Goal: Task Accomplishment & Management: Use online tool/utility

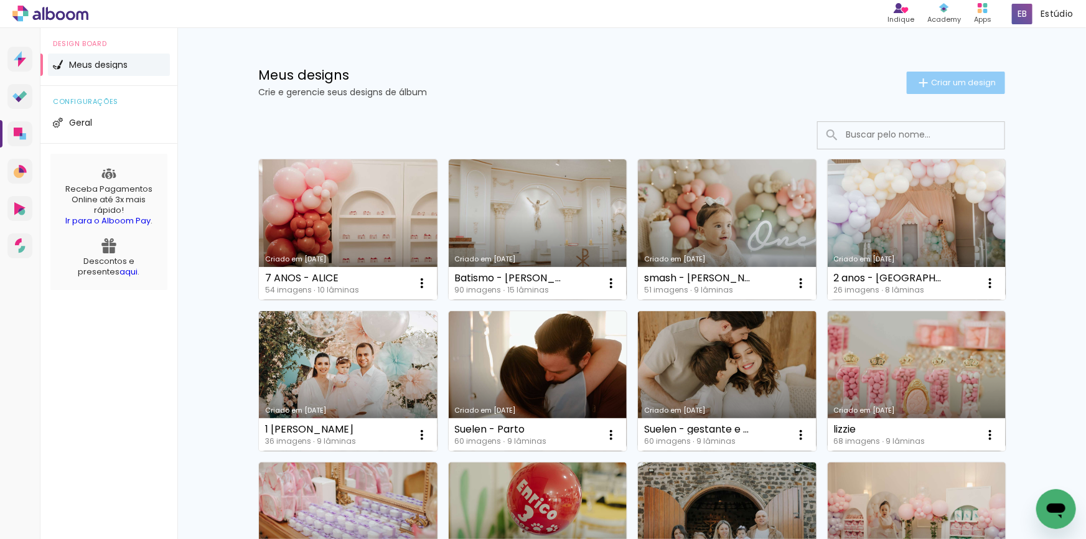
click at [927, 91] on paper-button "Criar um design" at bounding box center [956, 83] width 98 height 22
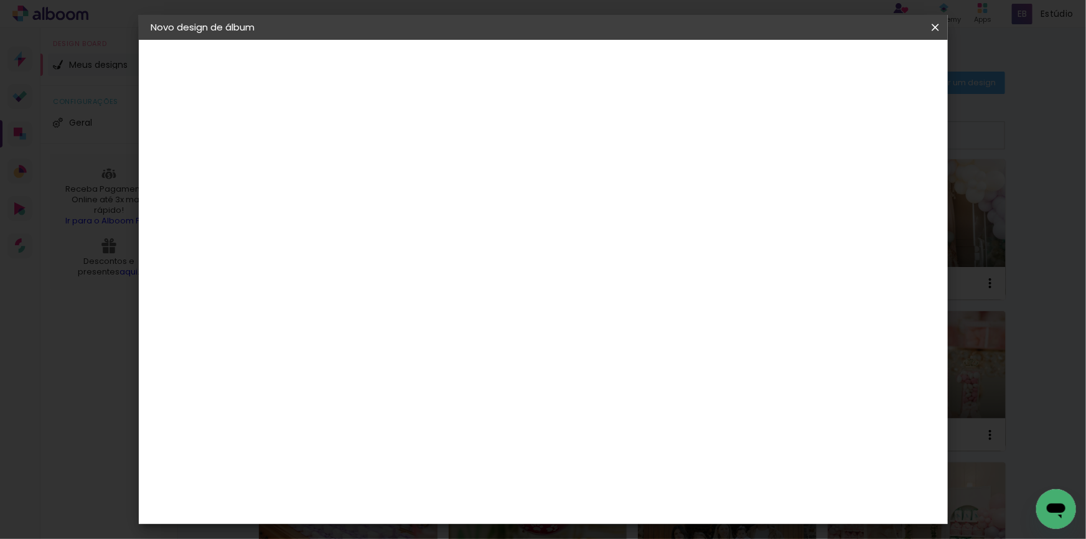
click at [355, 173] on input at bounding box center [355, 166] width 0 height 19
type input "SMASH LIVIA"
type paper-input "SMASH LIVIA"
click at [0, 0] on slot "Avançar" at bounding box center [0, 0] width 0 height 0
click at [383, 385] on div "Albumaster" at bounding box center [375, 387] width 58 height 10
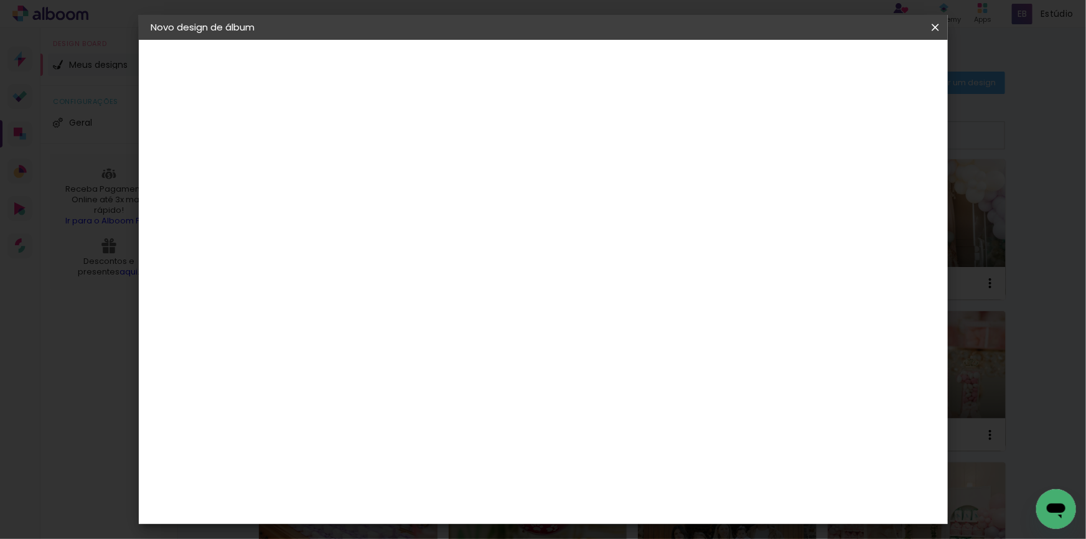
click at [588, 59] on paper-button "Avançar" at bounding box center [557, 65] width 61 height 21
click at [439, 293] on span "20 × 25" at bounding box center [410, 309] width 58 height 33
click at [0, 0] on slot "Avançar" at bounding box center [0, 0] width 0 height 0
click at [858, 62] on span "Iniciar design" at bounding box center [830, 66] width 57 height 9
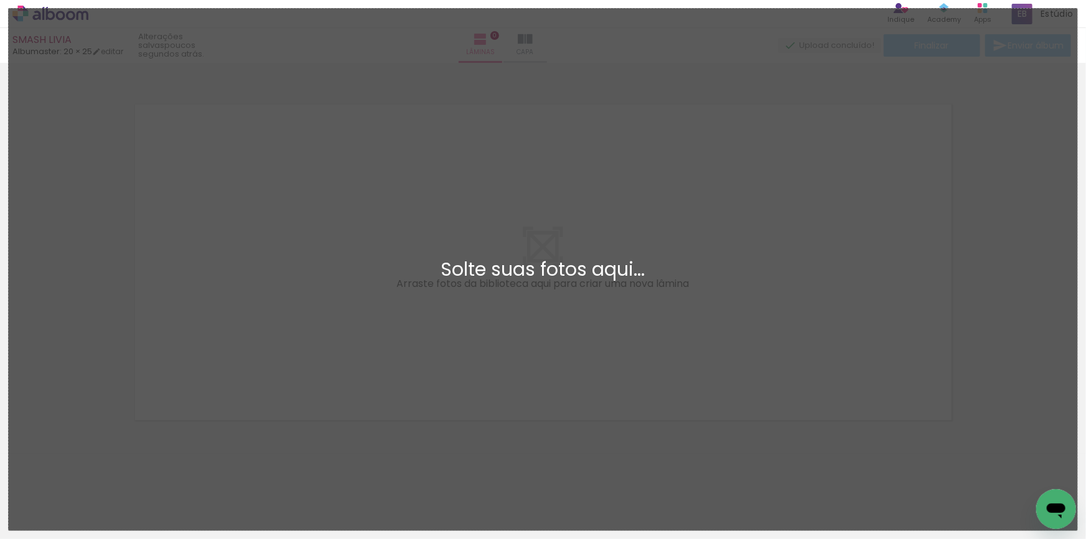
scroll to position [3, 0]
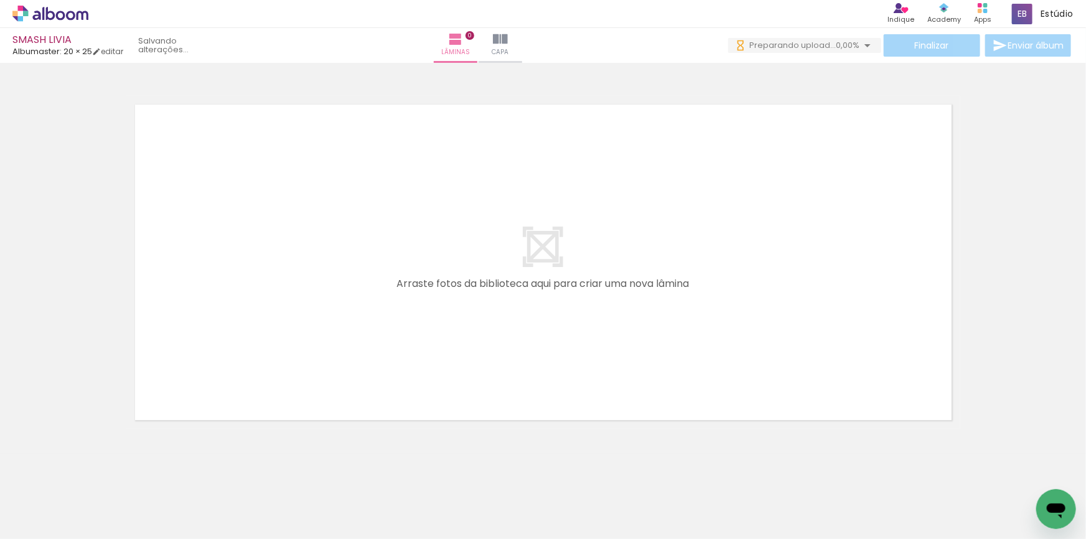
drag, startPoint x: 138, startPoint y: 500, endPoint x: 246, endPoint y: 338, distance: 195.6
click at [246, 338] on quentale-workspace at bounding box center [543, 269] width 1086 height 539
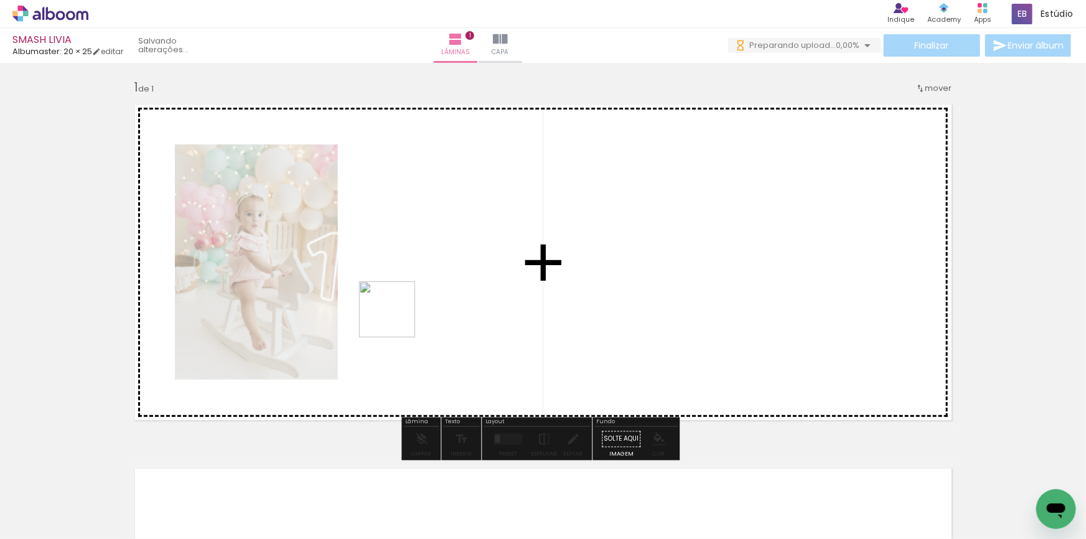
click at [396, 319] on quentale-workspace at bounding box center [543, 269] width 1086 height 539
drag, startPoint x: 286, startPoint y: 479, endPoint x: 433, endPoint y: 315, distance: 220.8
click at [433, 315] on quentale-workspace at bounding box center [543, 269] width 1086 height 539
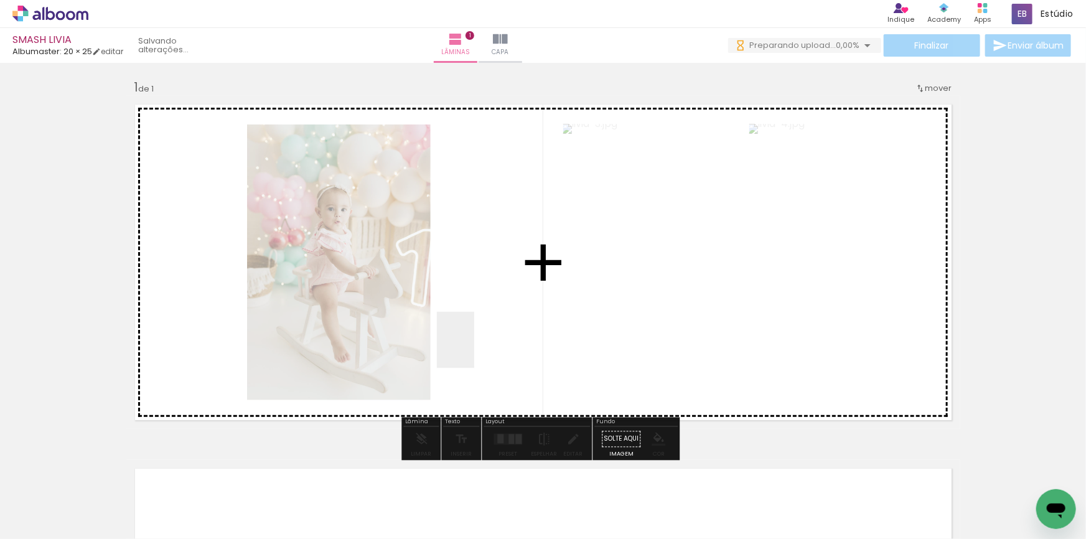
drag, startPoint x: 356, startPoint y: 487, endPoint x: 401, endPoint y: 491, distance: 45.6
click at [476, 349] on quentale-workspace at bounding box center [543, 269] width 1086 height 539
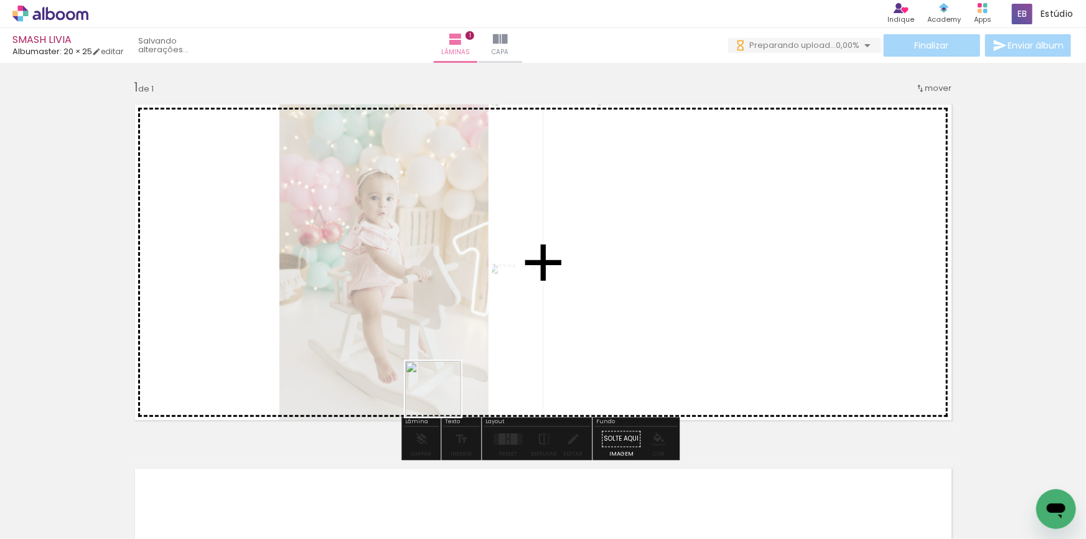
drag, startPoint x: 401, startPoint y: 491, endPoint x: 533, endPoint y: 362, distance: 184.4
click at [467, 348] on quentale-workspace at bounding box center [543, 269] width 1086 height 539
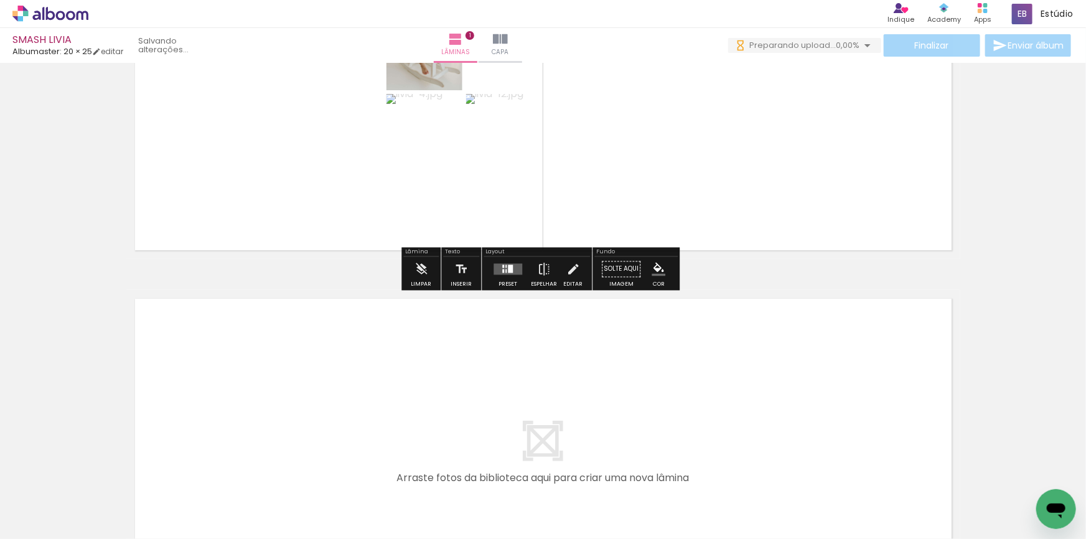
scroll to position [0, 0]
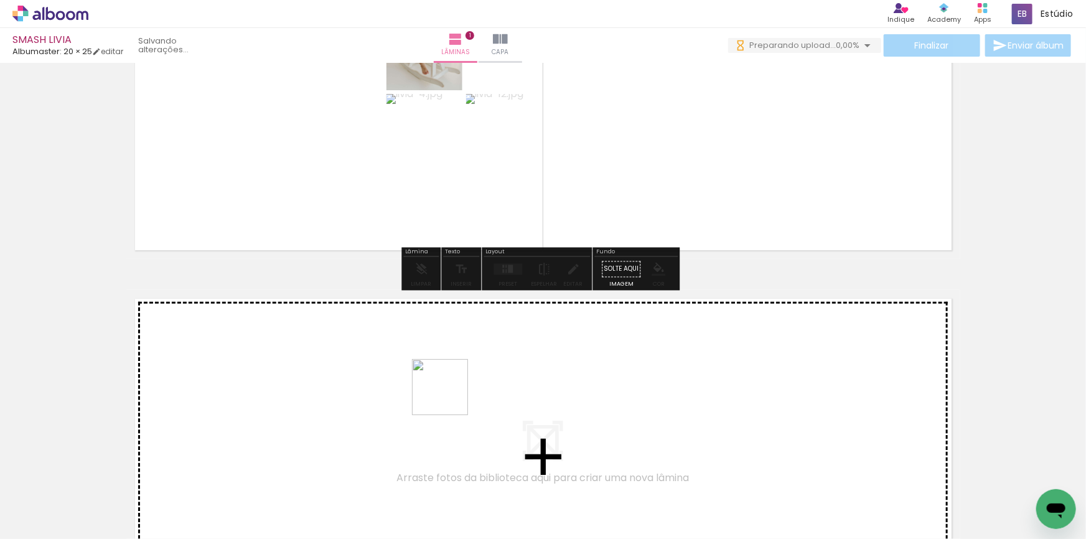
drag, startPoint x: 469, startPoint y: 509, endPoint x: 543, endPoint y: 497, distance: 75.6
click at [449, 395] on quentale-workspace at bounding box center [543, 269] width 1086 height 539
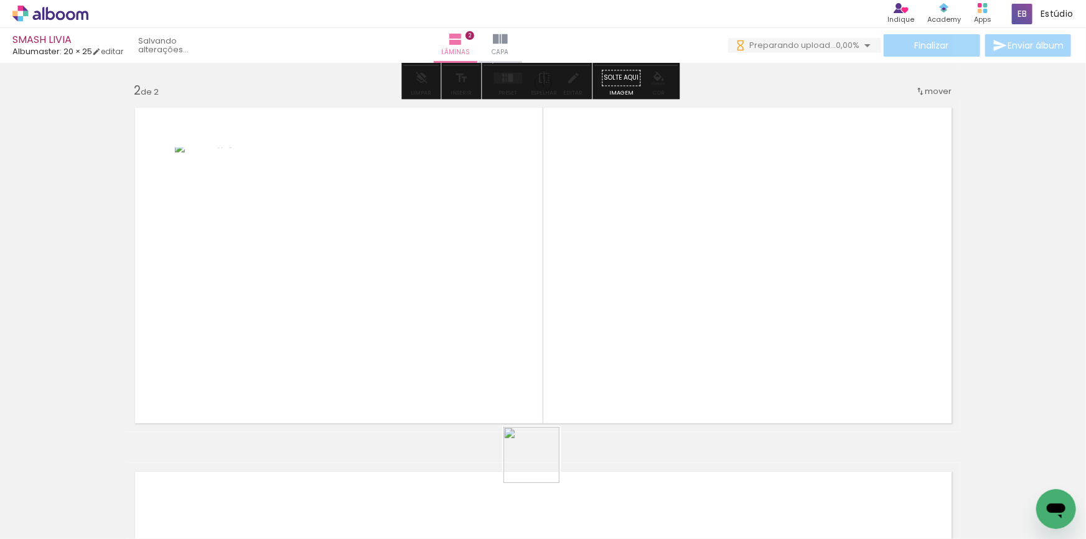
scroll to position [367, 0]
drag, startPoint x: 543, startPoint y: 497, endPoint x: 533, endPoint y: 410, distance: 87.7
click at [533, 410] on quentale-workspace at bounding box center [543, 269] width 1086 height 539
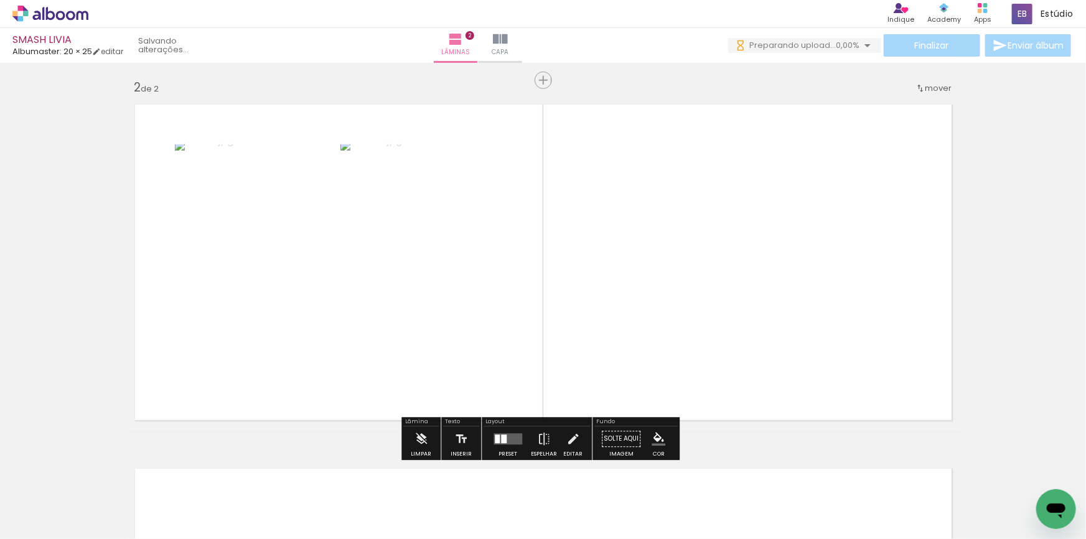
drag, startPoint x: 619, startPoint y: 505, endPoint x: 702, endPoint y: 472, distance: 89.7
click at [595, 359] on quentale-workspace at bounding box center [543, 269] width 1086 height 539
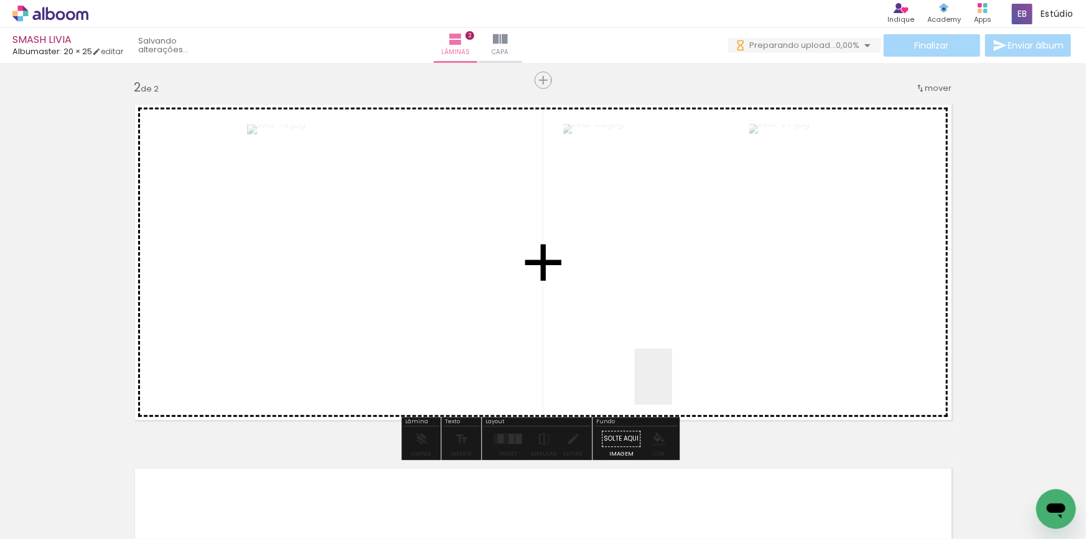
click at [672, 386] on quentale-workspace at bounding box center [543, 269] width 1086 height 539
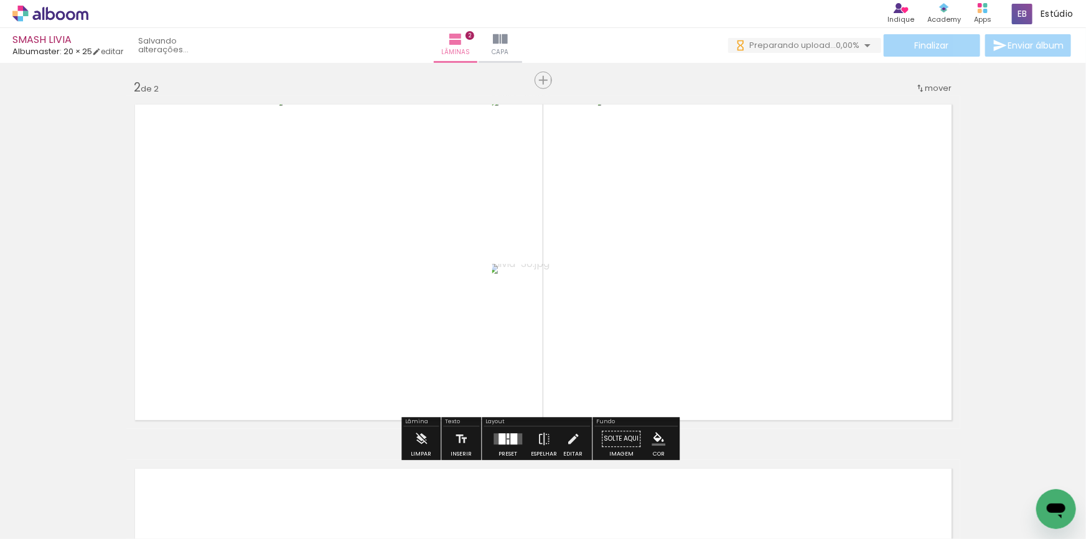
scroll to position [0, 0]
click at [752, 389] on quentale-workspace at bounding box center [543, 269] width 1086 height 539
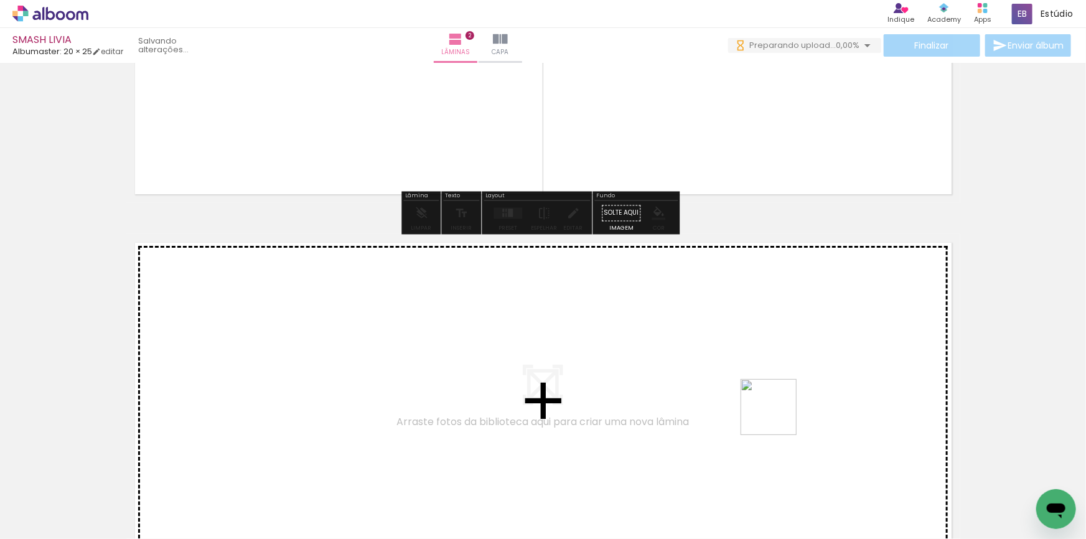
drag, startPoint x: 819, startPoint y: 504, endPoint x: 909, endPoint y: 508, distance: 89.7
click at [777, 412] on quentale-workspace at bounding box center [543, 269] width 1086 height 539
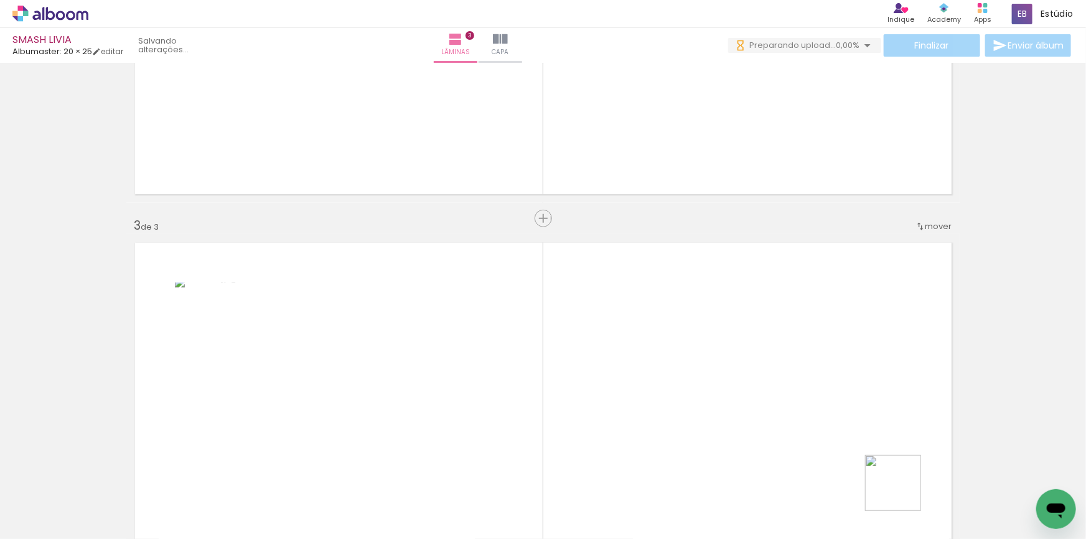
scroll to position [731, 0]
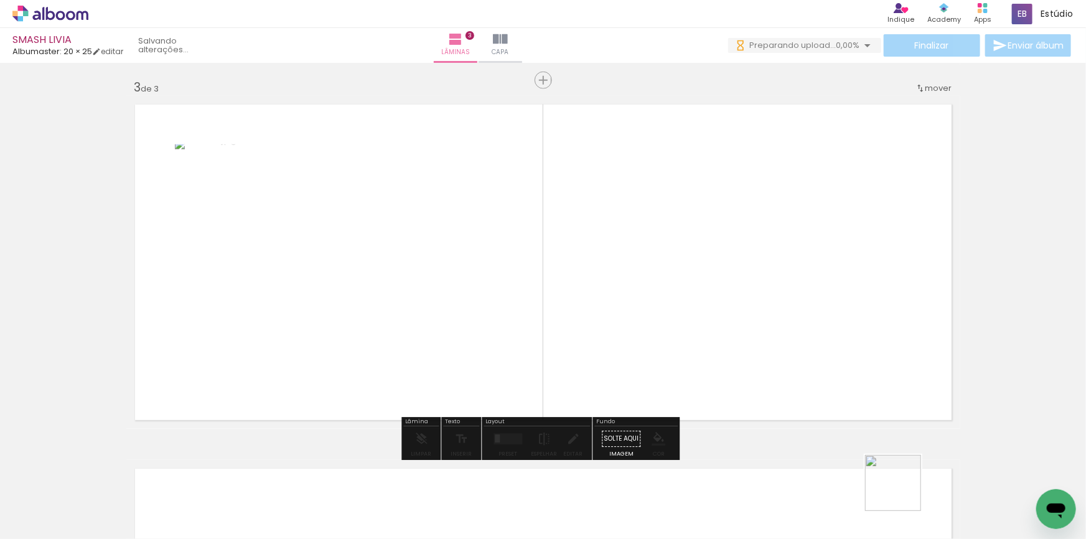
drag, startPoint x: 903, startPoint y: 492, endPoint x: 958, endPoint y: 485, distance: 55.9
click at [838, 395] on quentale-workspace at bounding box center [543, 269] width 1086 height 539
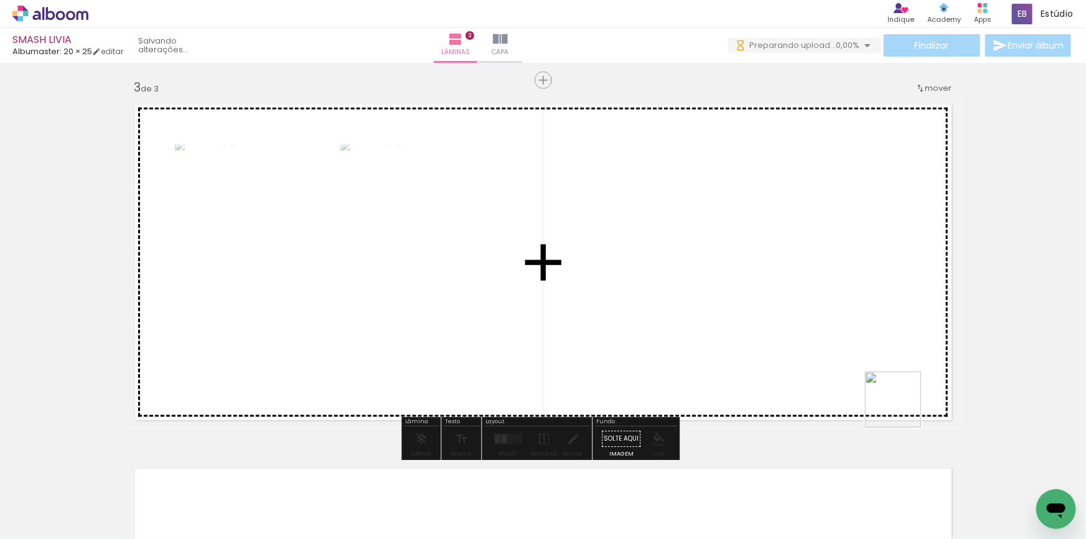
drag, startPoint x: 958, startPoint y: 485, endPoint x: 903, endPoint y: 409, distance: 94.5
click at [903, 409] on quentale-workspace at bounding box center [543, 269] width 1086 height 539
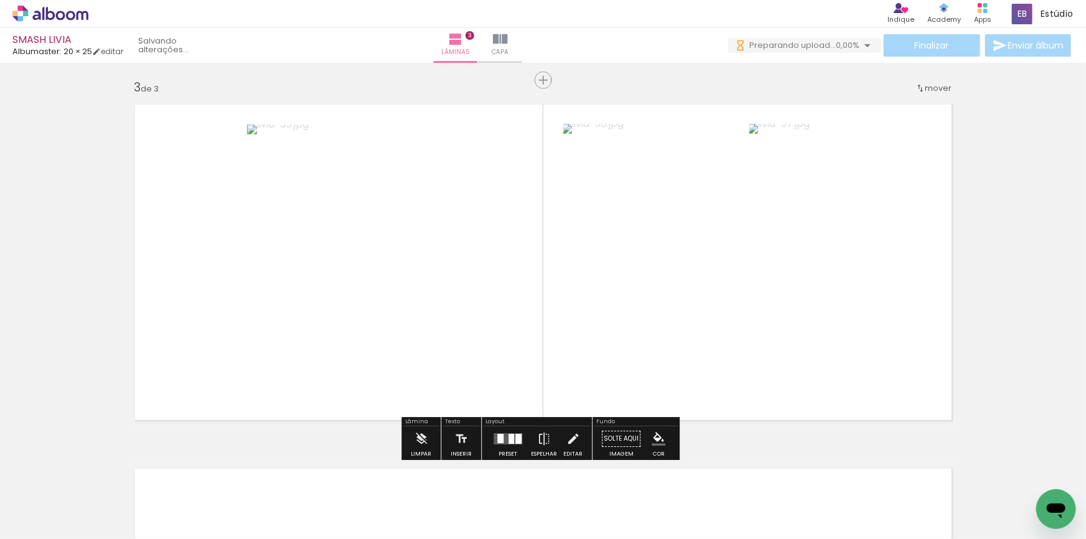
drag, startPoint x: 1039, startPoint y: 485, endPoint x: 799, endPoint y: 373, distance: 265.7
click at [851, 388] on quentale-workspace at bounding box center [543, 269] width 1086 height 539
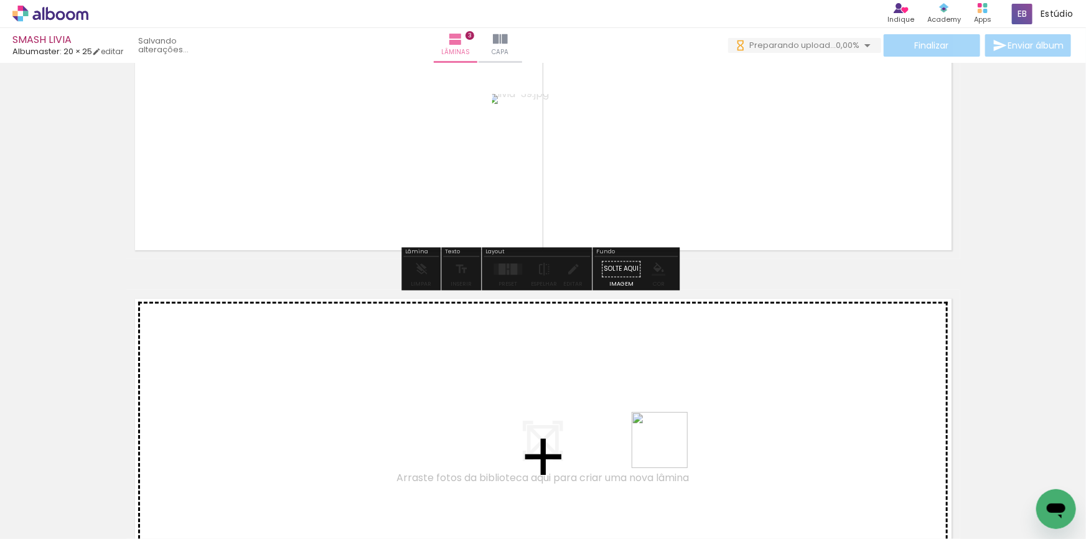
scroll to position [0, 0]
drag, startPoint x: 686, startPoint y: 498, endPoint x: 745, endPoint y: 495, distance: 59.2
click at [659, 423] on quentale-workspace at bounding box center [543, 269] width 1086 height 539
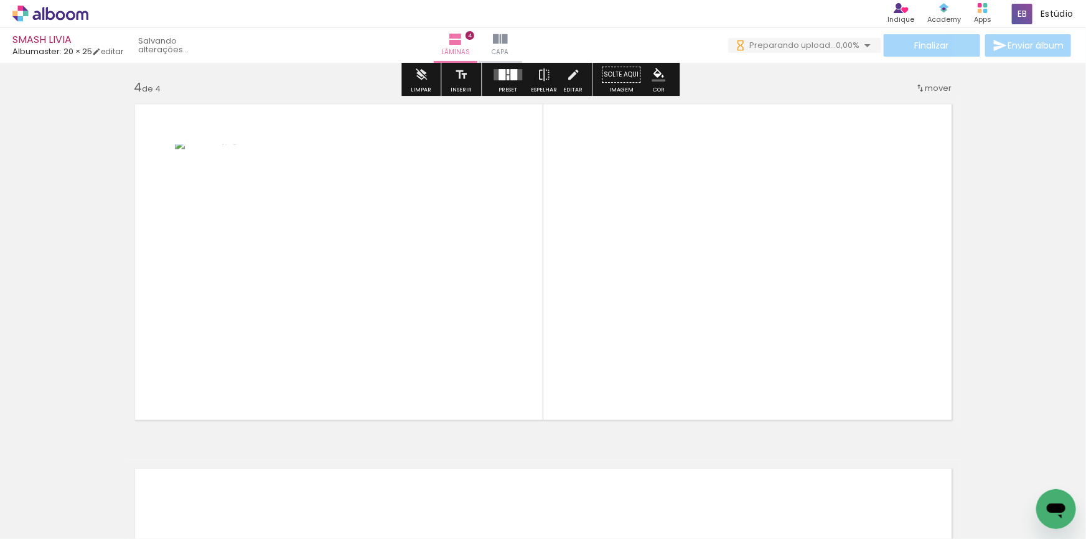
drag, startPoint x: 745, startPoint y: 497, endPoint x: 813, endPoint y: 506, distance: 68.5
click at [734, 427] on quentale-workspace at bounding box center [543, 269] width 1086 height 539
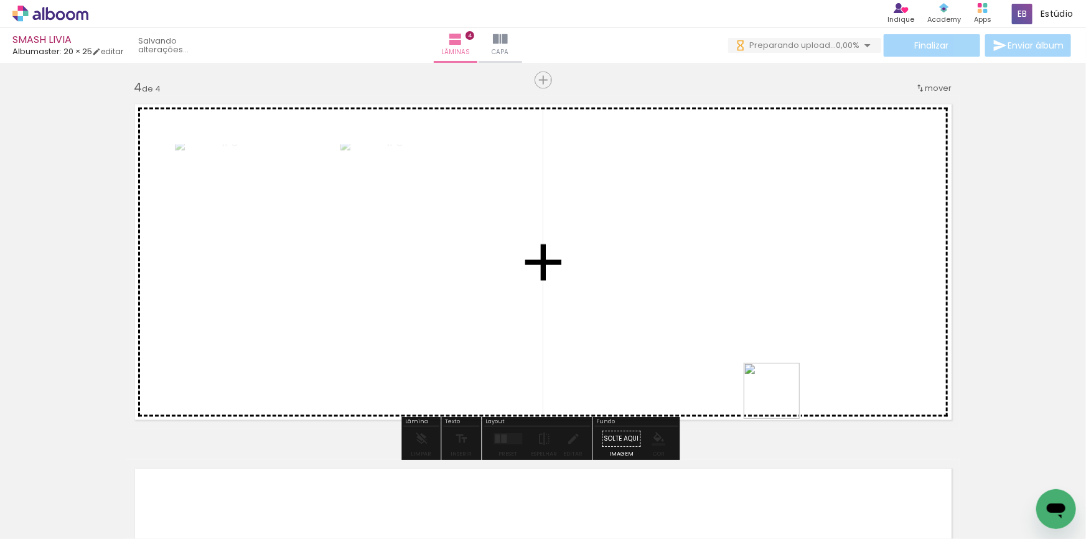
drag, startPoint x: 814, startPoint y: 506, endPoint x: 869, endPoint y: 491, distance: 57.4
click at [781, 399] on quentale-workspace at bounding box center [543, 269] width 1086 height 539
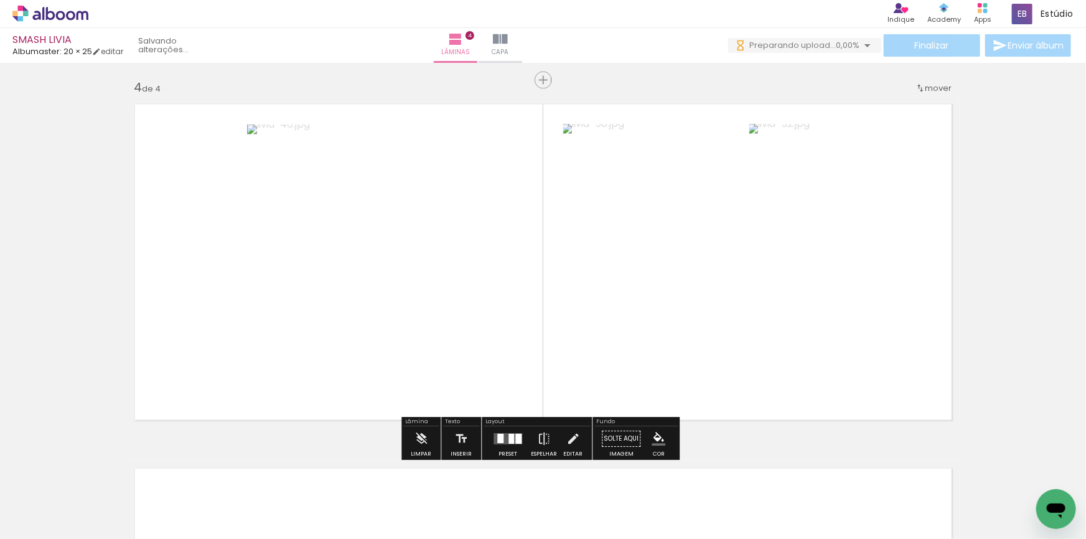
drag, startPoint x: 869, startPoint y: 491, endPoint x: 978, endPoint y: 489, distance: 109.0
click at [804, 377] on quentale-workspace at bounding box center [543, 269] width 1086 height 539
drag, startPoint x: 954, startPoint y: 496, endPoint x: 753, endPoint y: 469, distance: 202.8
click at [884, 372] on quentale-workspace at bounding box center [543, 269] width 1086 height 539
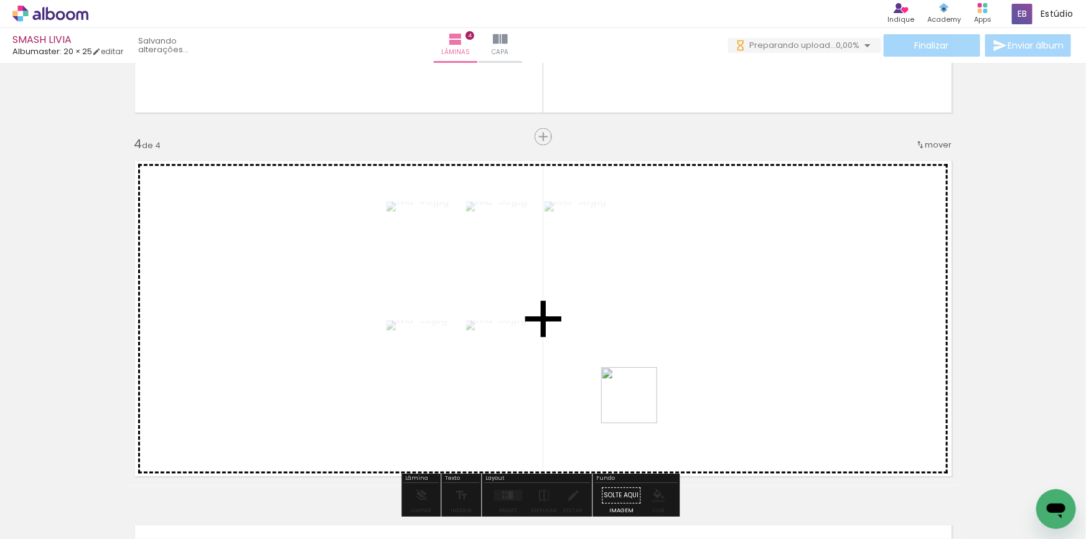
click at [639, 405] on quentale-workspace at bounding box center [543, 269] width 1086 height 539
drag, startPoint x: 690, startPoint y: 509, endPoint x: 710, endPoint y: 424, distance: 87.6
click at [710, 424] on quentale-workspace at bounding box center [543, 269] width 1086 height 539
drag, startPoint x: 748, startPoint y: 493, endPoint x: 744, endPoint y: 401, distance: 92.2
click at [744, 401] on quentale-workspace at bounding box center [543, 269] width 1086 height 539
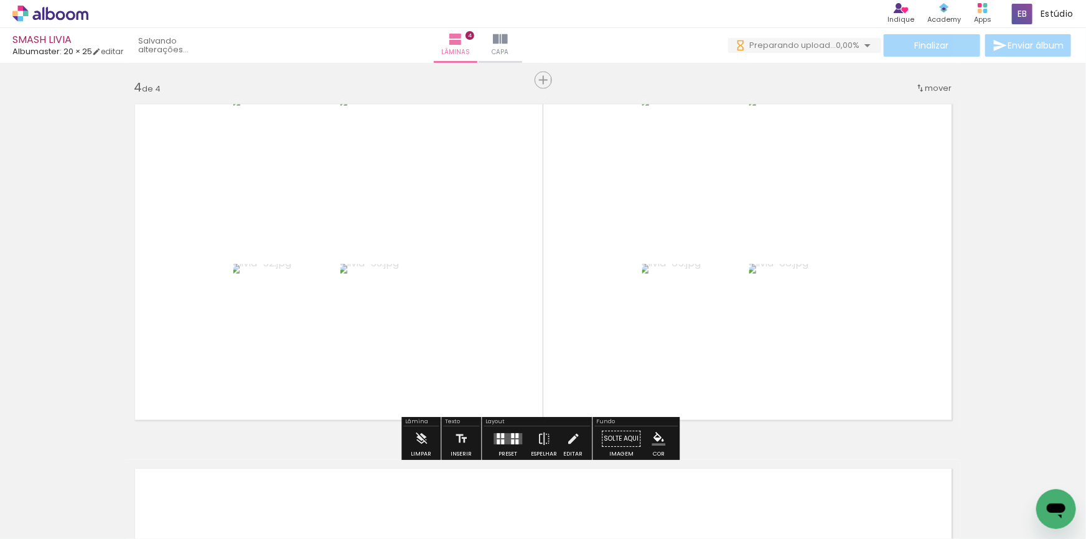
drag, startPoint x: 520, startPoint y: 442, endPoint x: 560, endPoint y: 426, distance: 43.3
click at [519, 442] on div at bounding box center [508, 439] width 34 height 25
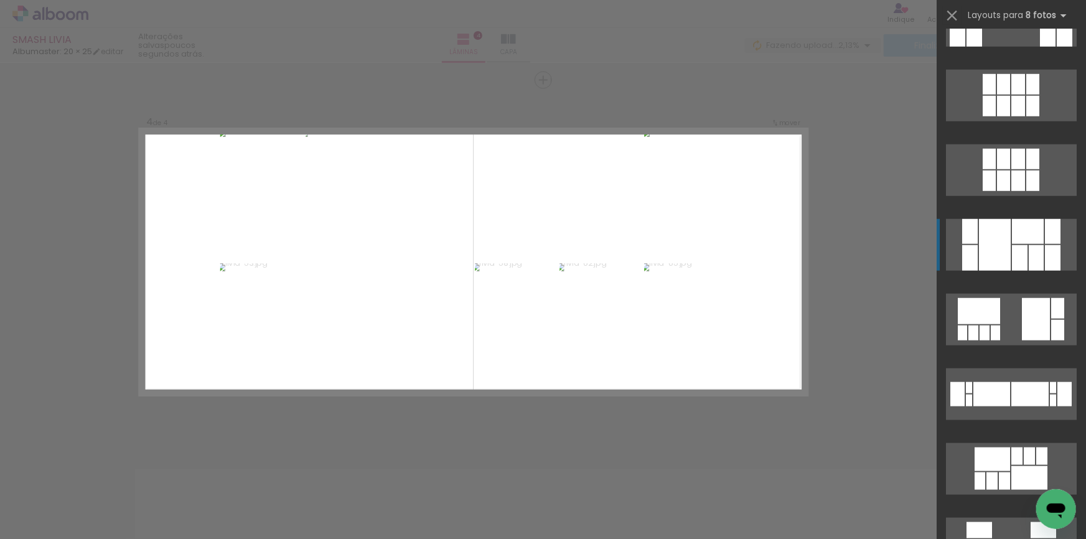
click at [1015, 238] on div at bounding box center [1028, 231] width 32 height 25
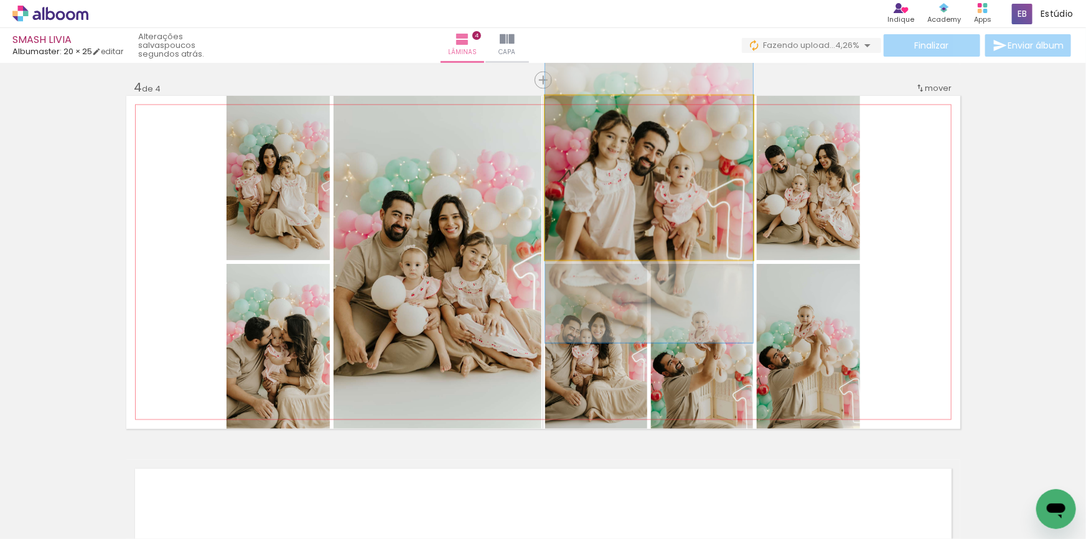
drag, startPoint x: 673, startPoint y: 185, endPoint x: 673, endPoint y: 195, distance: 9.3
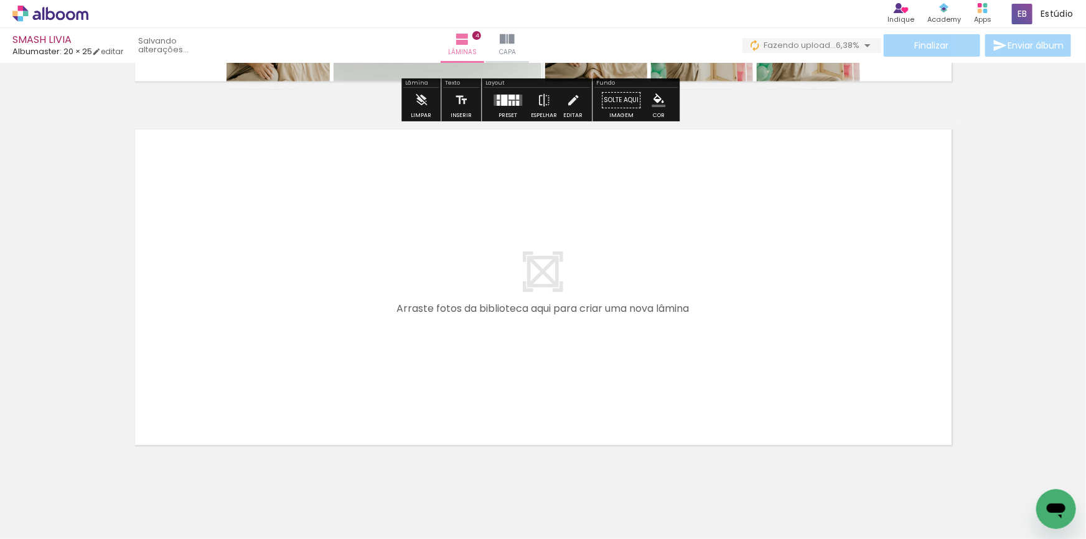
drag, startPoint x: 818, startPoint y: 487, endPoint x: 736, endPoint y: 380, distance: 135.4
click at [736, 380] on quentale-workspace at bounding box center [543, 269] width 1086 height 539
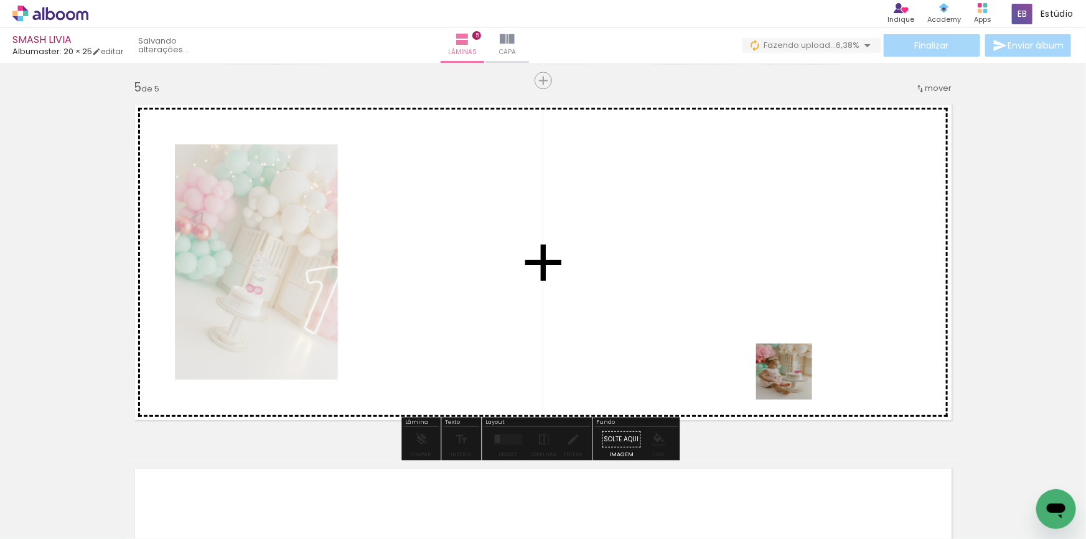
drag, startPoint x: 891, startPoint y: 489, endPoint x: 794, endPoint y: 381, distance: 145.4
click at [794, 381] on quentale-workspace at bounding box center [543, 269] width 1086 height 539
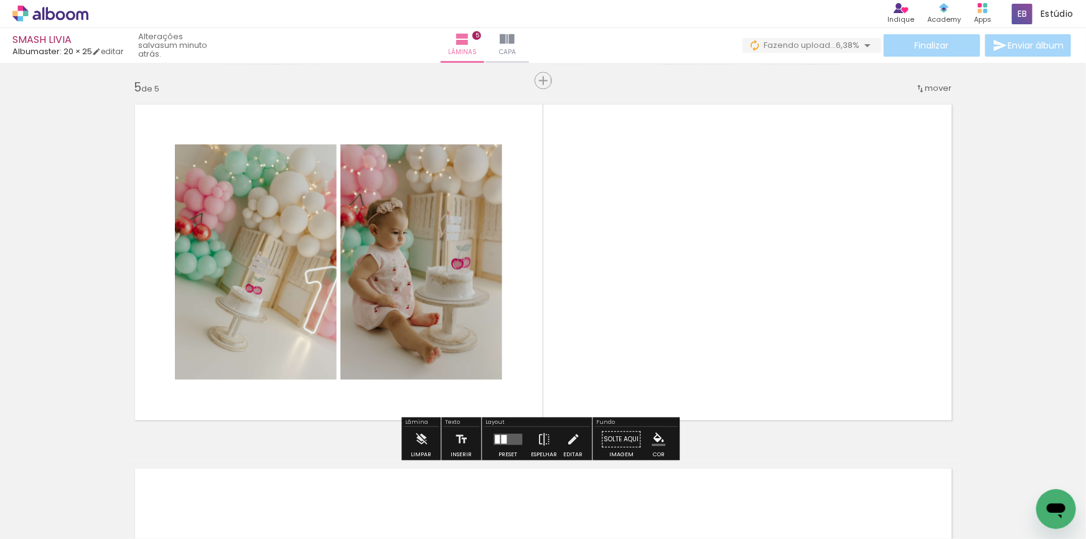
drag, startPoint x: 975, startPoint y: 504, endPoint x: 753, endPoint y: 302, distance: 300.1
click at [753, 302] on quentale-workspace at bounding box center [543, 269] width 1086 height 539
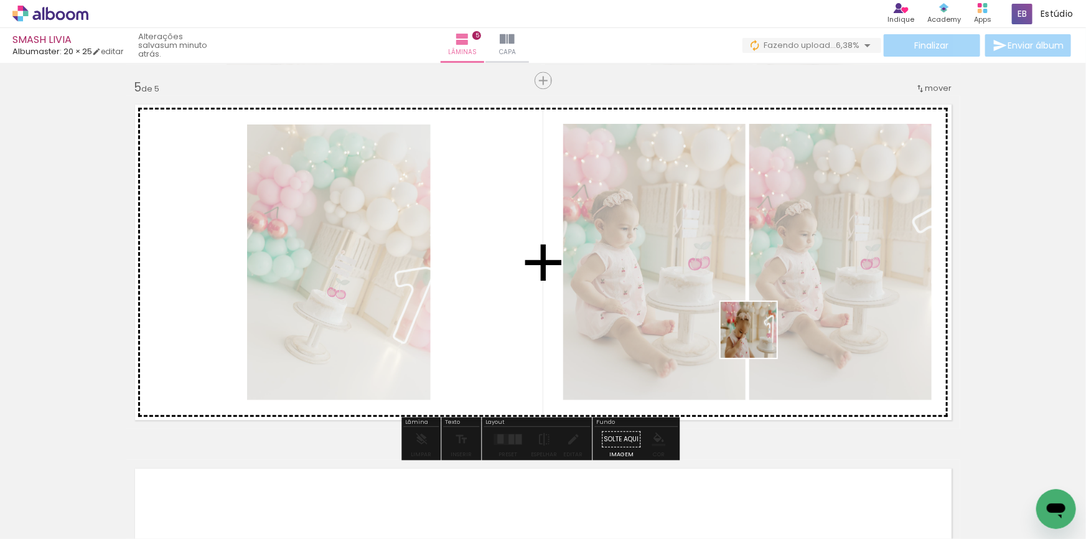
drag, startPoint x: 1026, startPoint y: 497, endPoint x: 740, endPoint y: 334, distance: 329.0
click at [740, 334] on quentale-workspace at bounding box center [543, 269] width 1086 height 539
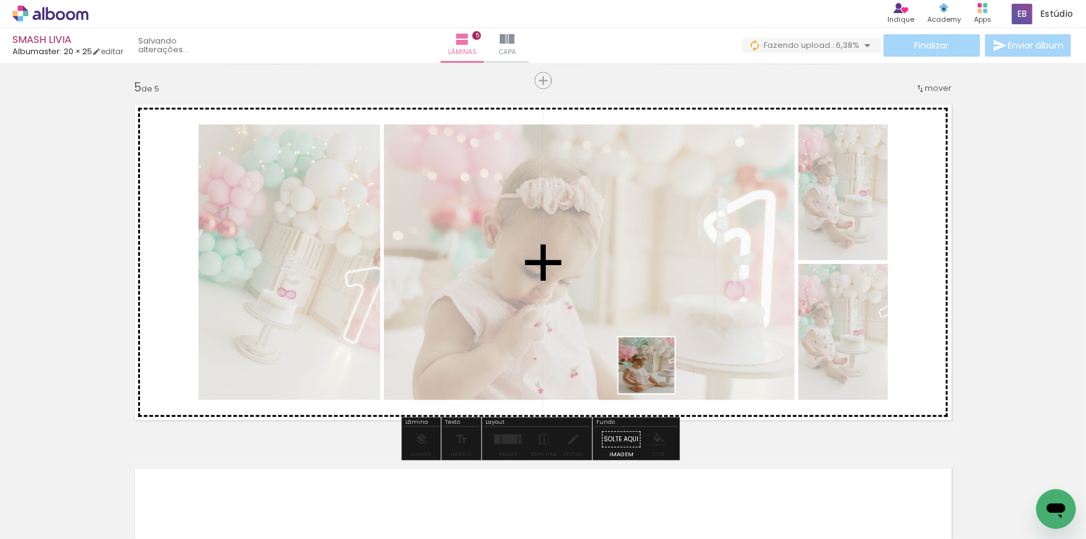
drag, startPoint x: 619, startPoint y: 508, endPoint x: 665, endPoint y: 384, distance: 131.9
click at [656, 374] on quentale-workspace at bounding box center [543, 269] width 1086 height 539
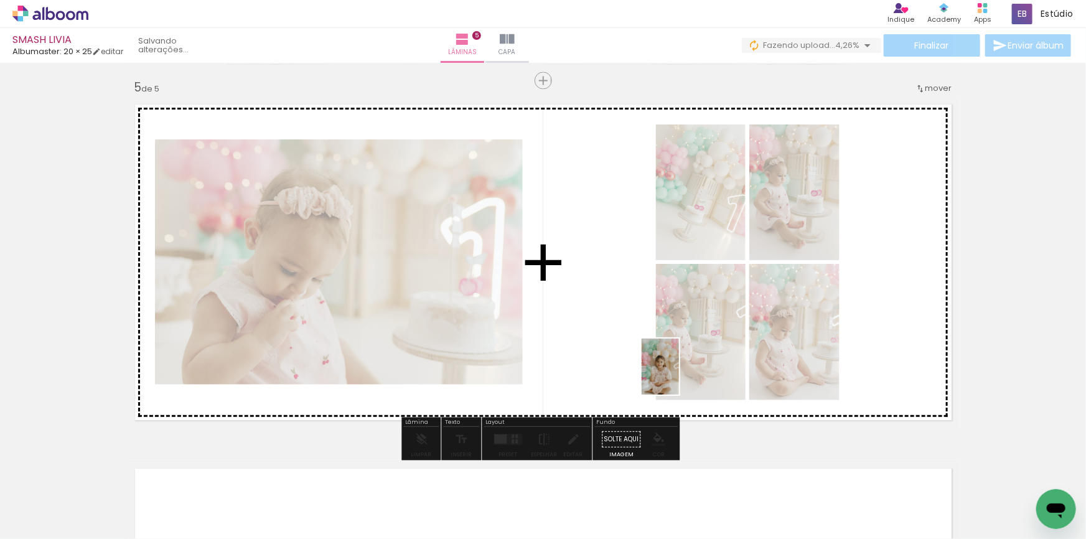
drag, startPoint x: 690, startPoint y: 511, endPoint x: 679, endPoint y: 376, distance: 135.5
click at [679, 376] on quentale-workspace at bounding box center [543, 269] width 1086 height 539
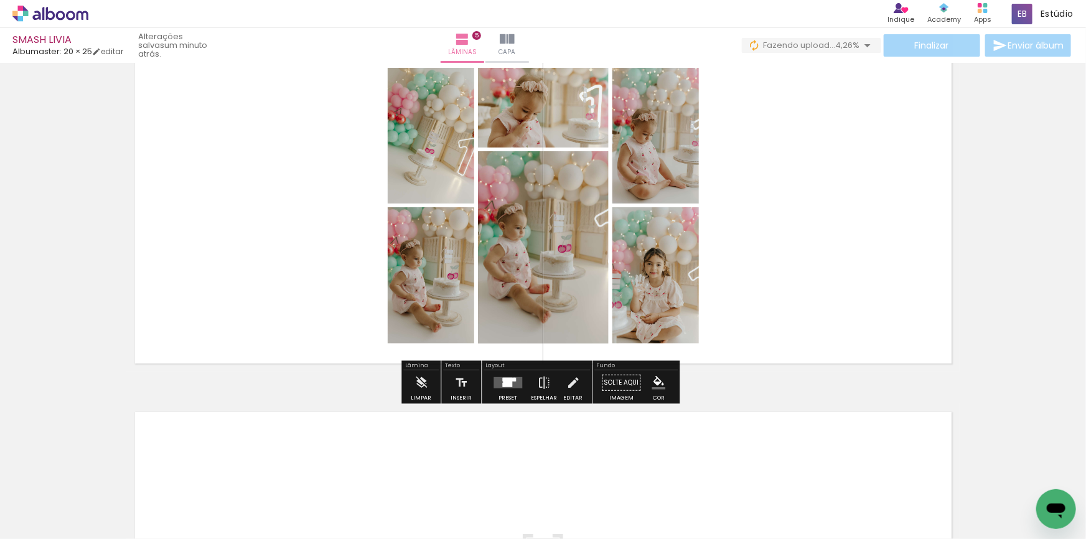
click at [503, 379] on div at bounding box center [507, 382] width 9 height 9
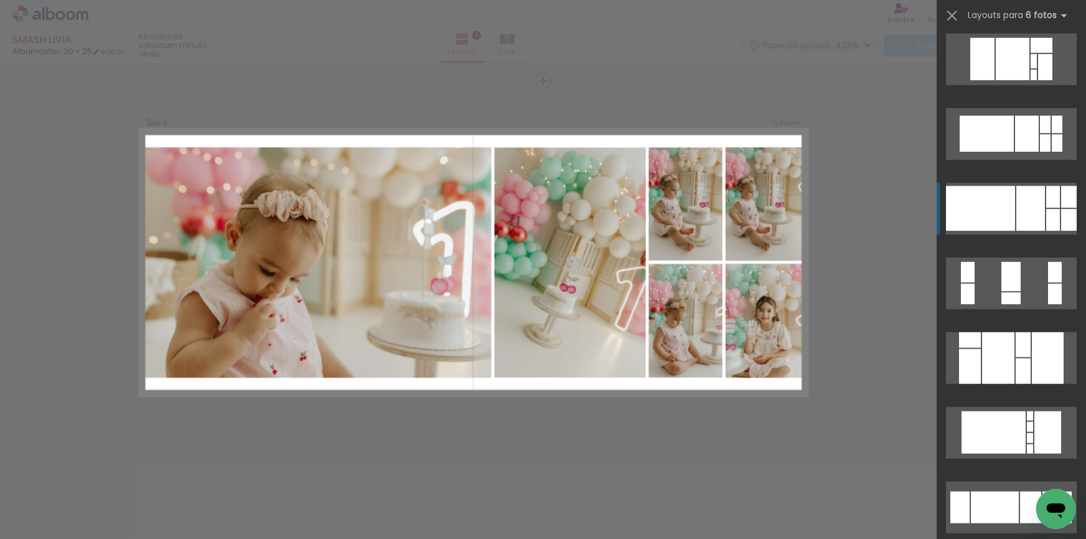
click at [1030, 219] on div at bounding box center [1030, 208] width 29 height 45
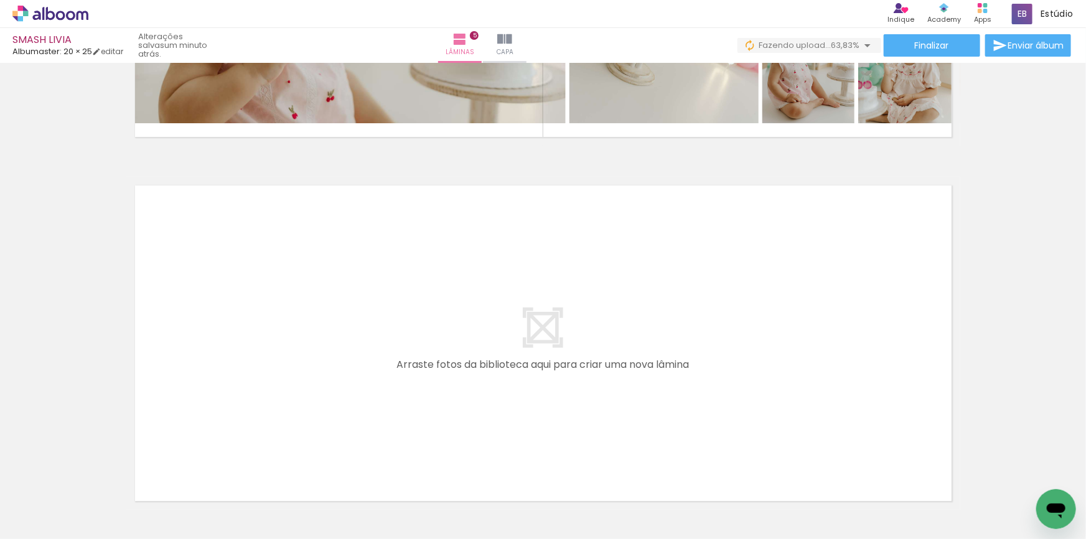
drag, startPoint x: 778, startPoint y: 496, endPoint x: 842, endPoint y: 482, distance: 65.6
click at [722, 393] on quentale-workspace at bounding box center [543, 269] width 1086 height 539
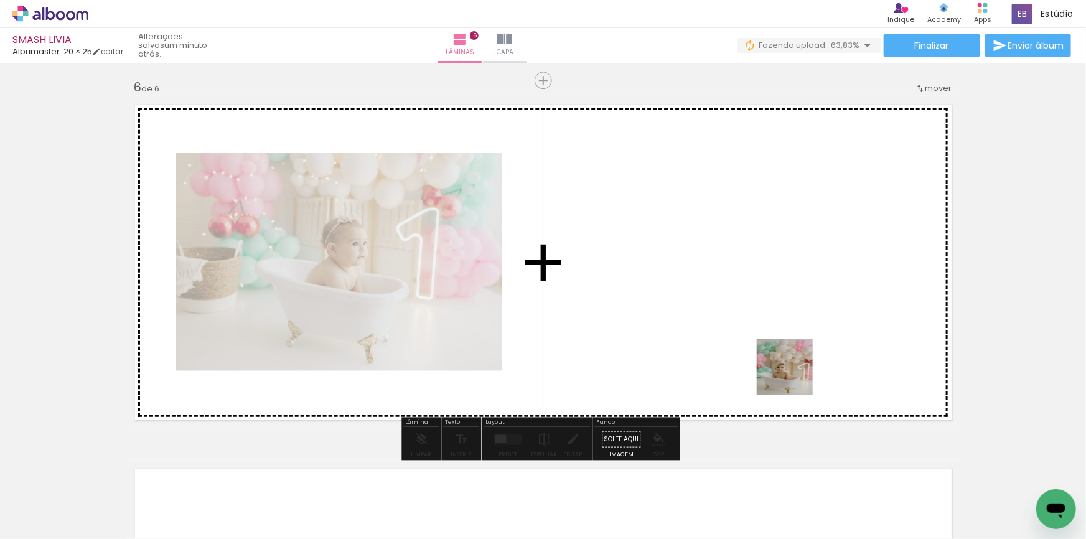
drag, startPoint x: 809, startPoint y: 423, endPoint x: 881, endPoint y: 517, distance: 118.5
click at [792, 373] on quentale-workspace at bounding box center [543, 269] width 1086 height 539
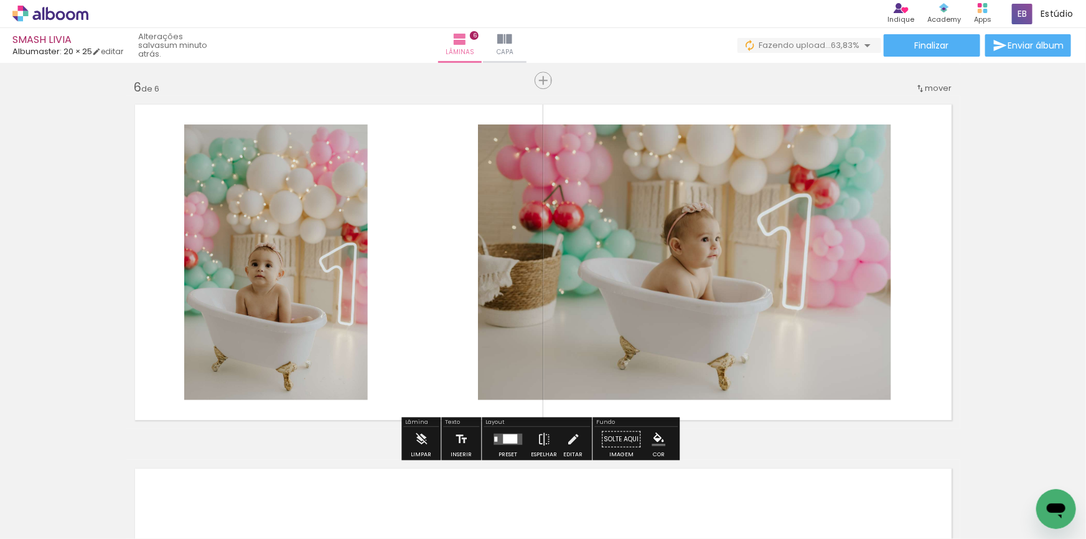
drag, startPoint x: 903, startPoint y: 511, endPoint x: 843, endPoint y: 394, distance: 131.1
click at [843, 394] on quentale-workspace at bounding box center [543, 269] width 1086 height 539
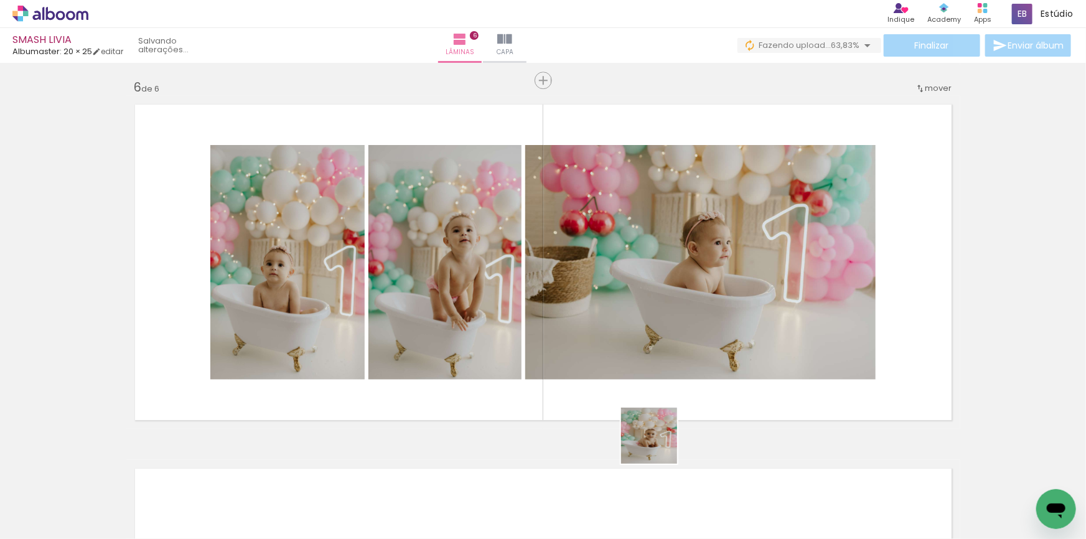
drag, startPoint x: 654, startPoint y: 507, endPoint x: 702, endPoint y: 503, distance: 48.7
click at [667, 354] on quentale-workspace at bounding box center [543, 269] width 1086 height 539
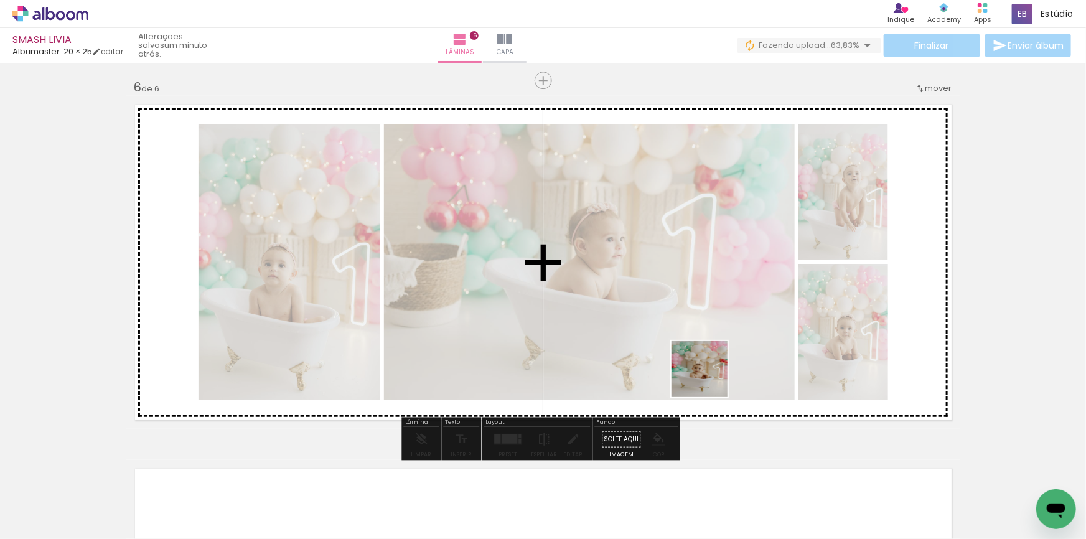
drag, startPoint x: 707, startPoint y: 507, endPoint x: 726, endPoint y: 354, distance: 153.7
click at [715, 348] on quentale-workspace at bounding box center [543, 269] width 1086 height 539
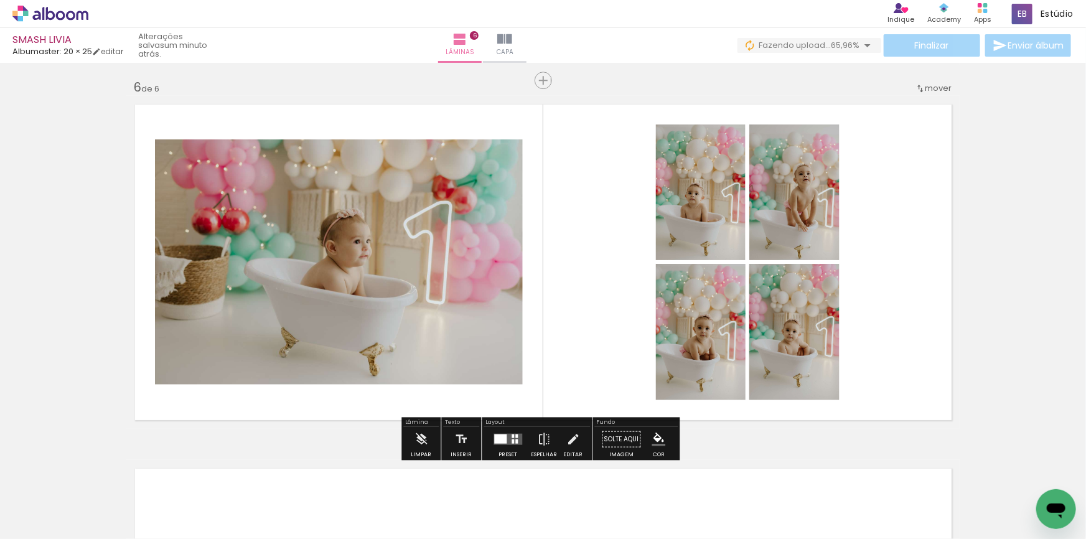
drag, startPoint x: 781, startPoint y: 514, endPoint x: 738, endPoint y: 365, distance: 155.0
click at [728, 361] on quentale-workspace at bounding box center [543, 269] width 1086 height 539
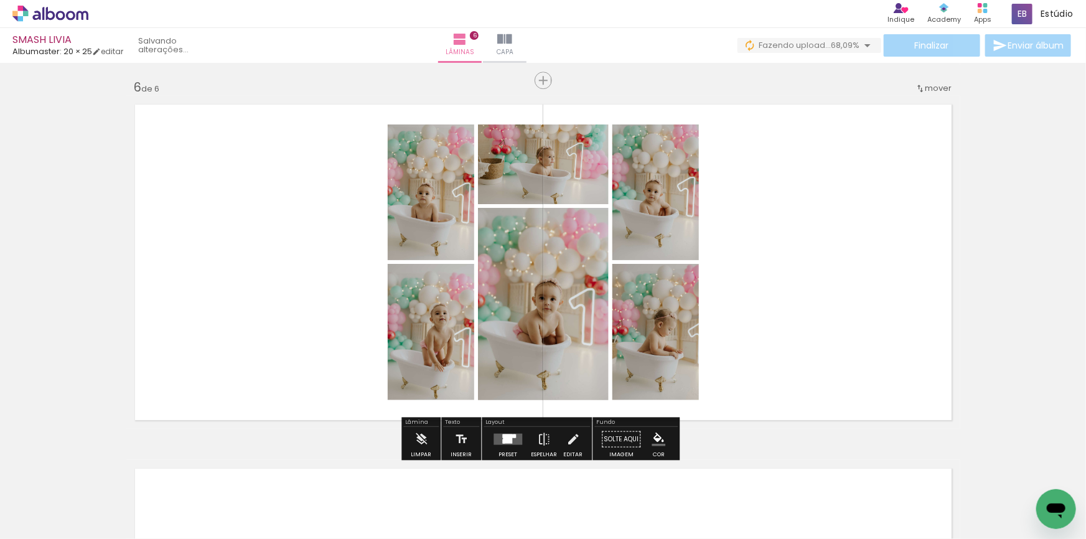
drag, startPoint x: 858, startPoint y: 505, endPoint x: 794, endPoint y: 357, distance: 161.2
click at [795, 357] on quentale-workspace at bounding box center [543, 269] width 1086 height 539
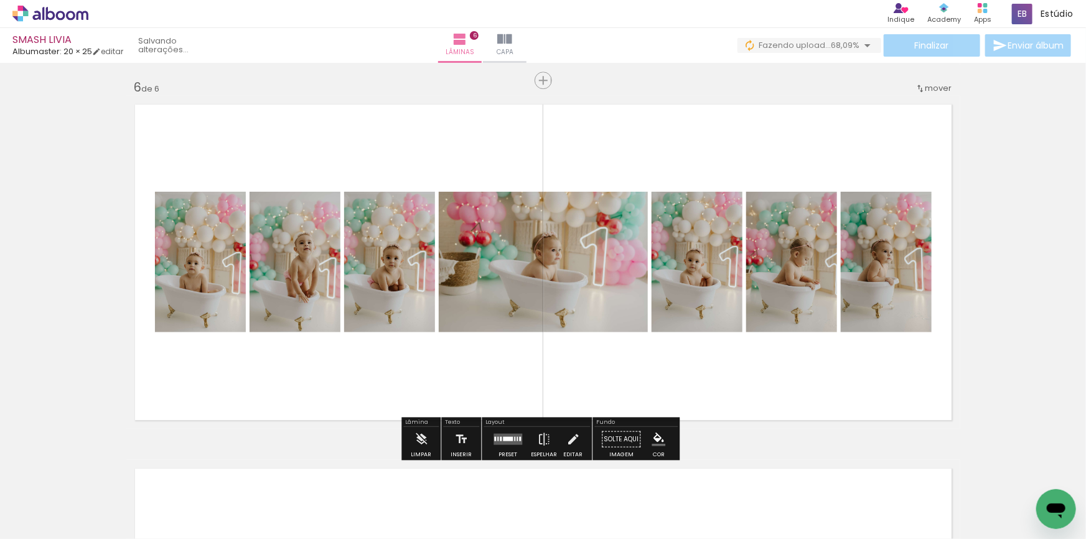
drag, startPoint x: 499, startPoint y: 441, endPoint x: 743, endPoint y: 352, distance: 259.5
click at [503, 438] on div at bounding box center [508, 439] width 10 height 4
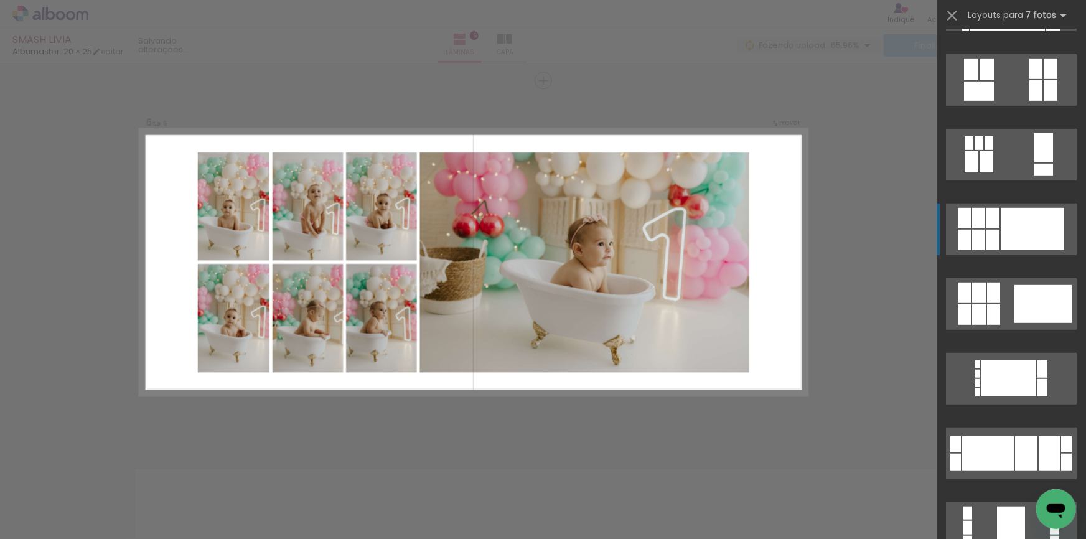
click at [1015, 244] on div at bounding box center [1032, 229] width 63 height 42
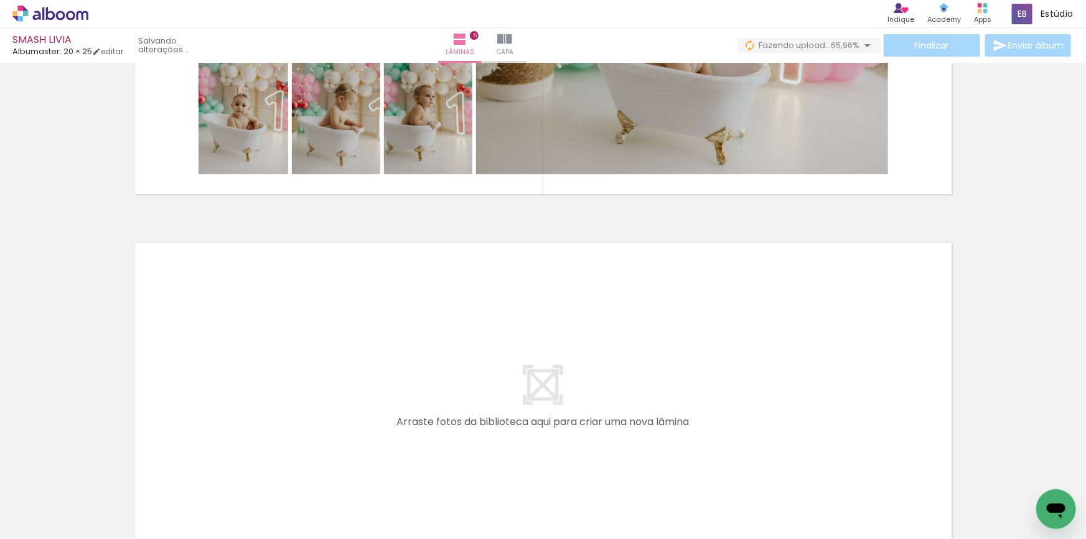
drag, startPoint x: 915, startPoint y: 490, endPoint x: 996, endPoint y: 491, distance: 80.9
click at [838, 406] on quentale-workspace at bounding box center [543, 269] width 1086 height 539
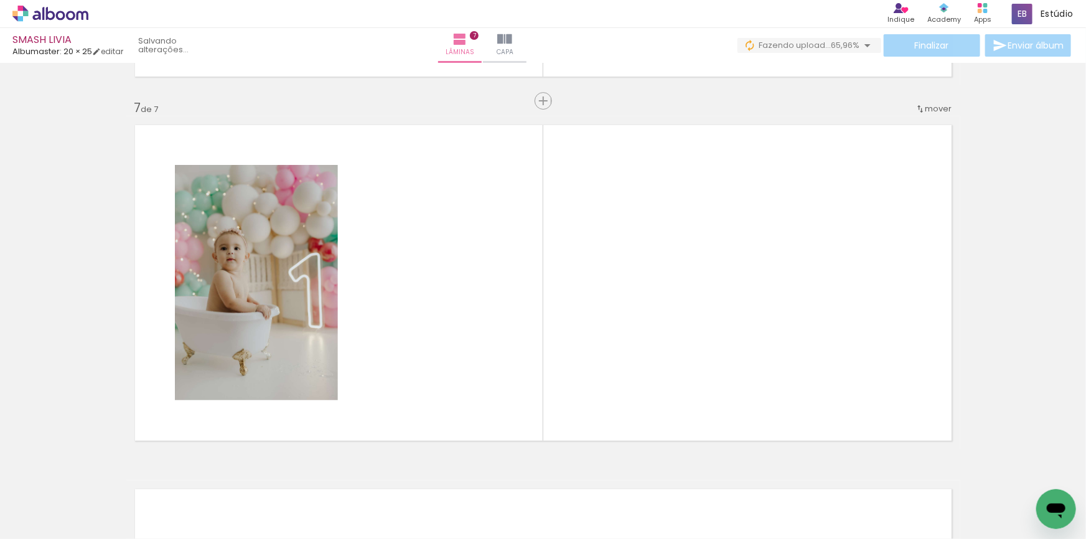
scroll to position [2188, 0]
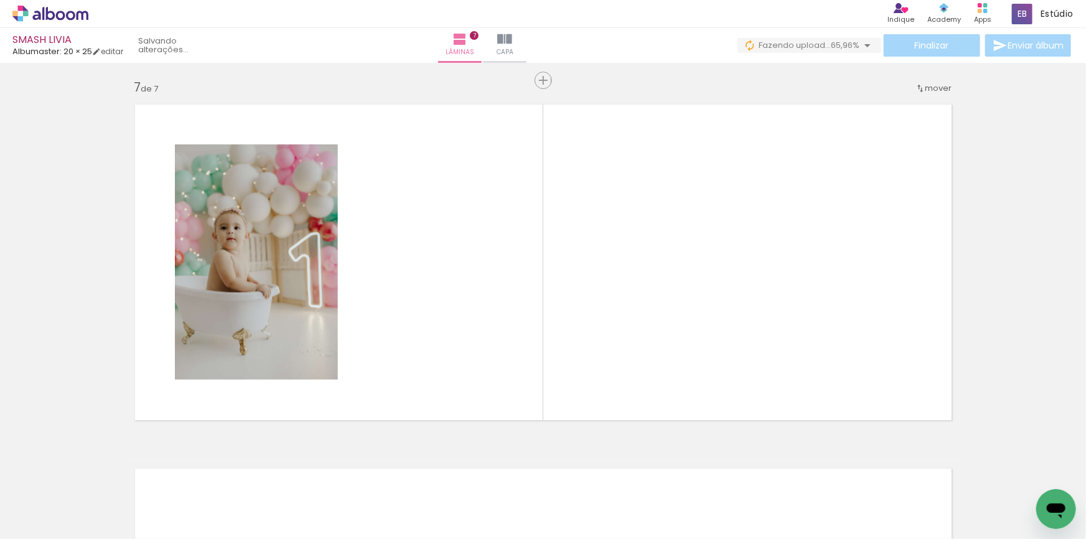
drag, startPoint x: 988, startPoint y: 504, endPoint x: 853, endPoint y: 510, distance: 135.2
click at [852, 375] on quentale-workspace at bounding box center [543, 269] width 1086 height 539
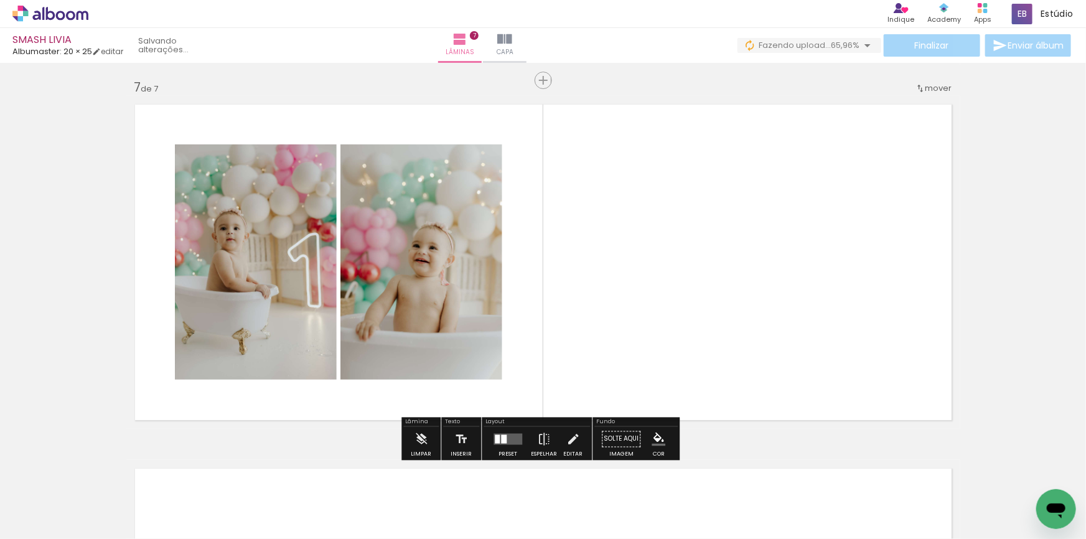
scroll to position [0, 2072]
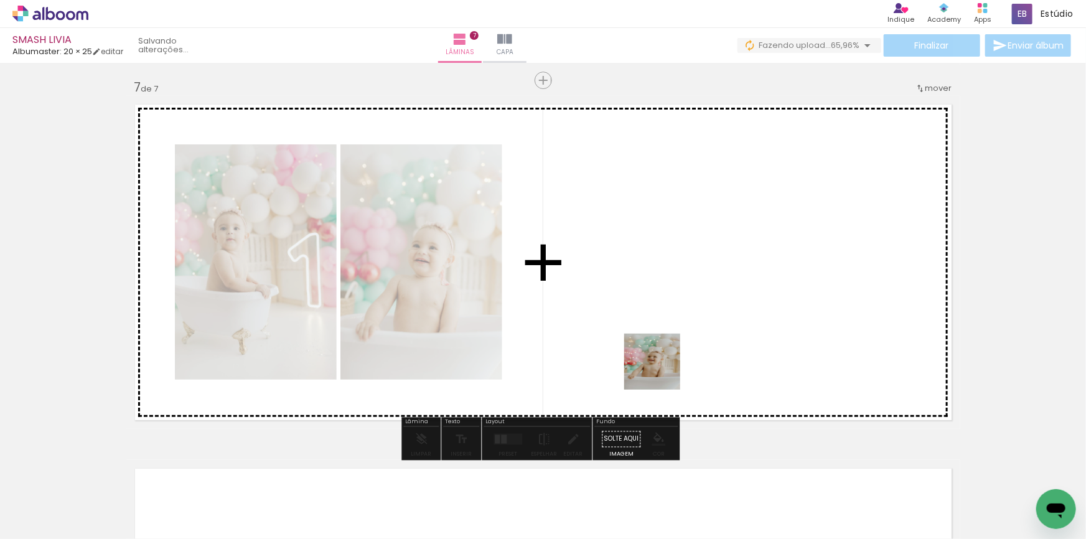
drag, startPoint x: 641, startPoint y: 507, endPoint x: 724, endPoint y: 448, distance: 101.9
click at [662, 368] on quentale-workspace at bounding box center [543, 269] width 1086 height 539
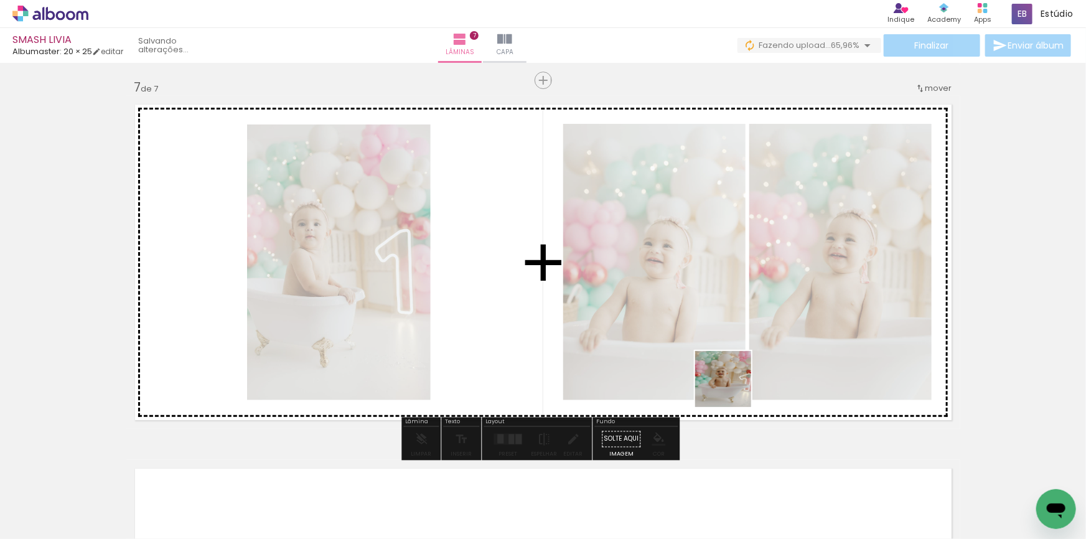
drag, startPoint x: 712, startPoint y: 498, endPoint x: 760, endPoint y: 480, distance: 51.2
click at [734, 379] on quentale-workspace at bounding box center [543, 269] width 1086 height 539
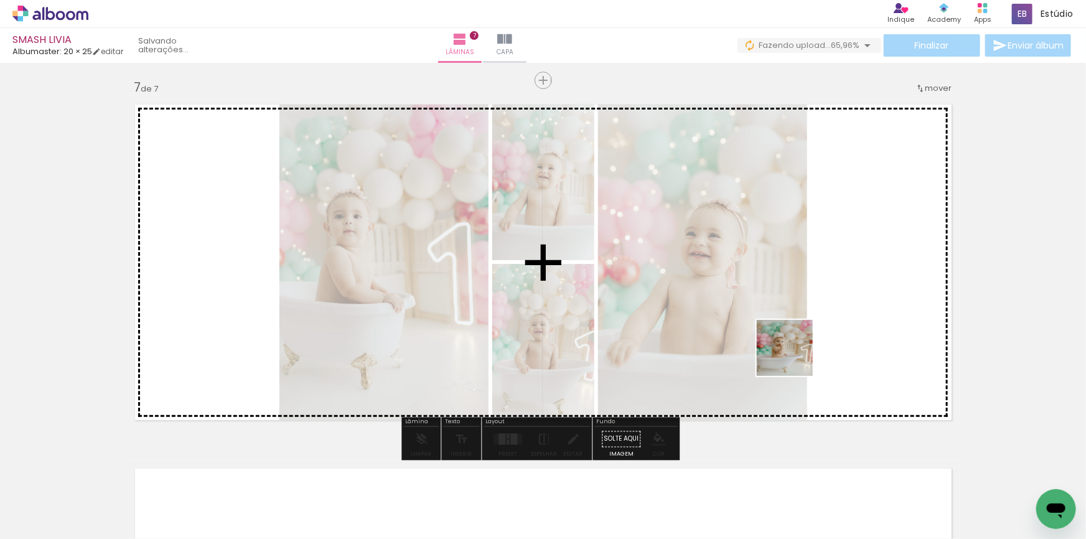
drag, startPoint x: 769, startPoint y: 507, endPoint x: 794, endPoint y: 357, distance: 152.2
click at [794, 357] on quentale-workspace at bounding box center [543, 269] width 1086 height 539
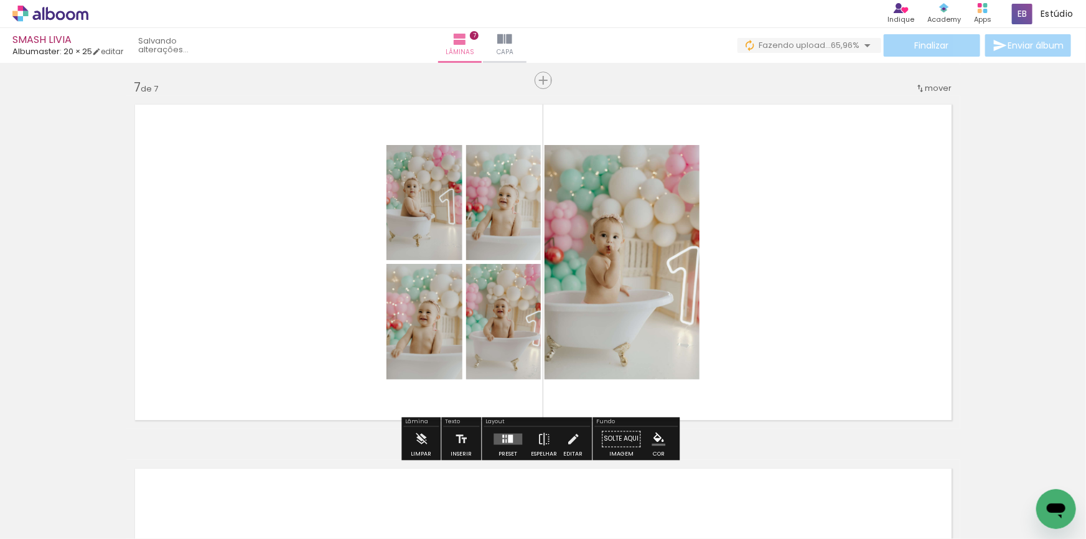
drag, startPoint x: 857, startPoint y: 493, endPoint x: 931, endPoint y: 478, distance: 74.9
click at [842, 335] on quentale-workspace at bounding box center [543, 269] width 1086 height 539
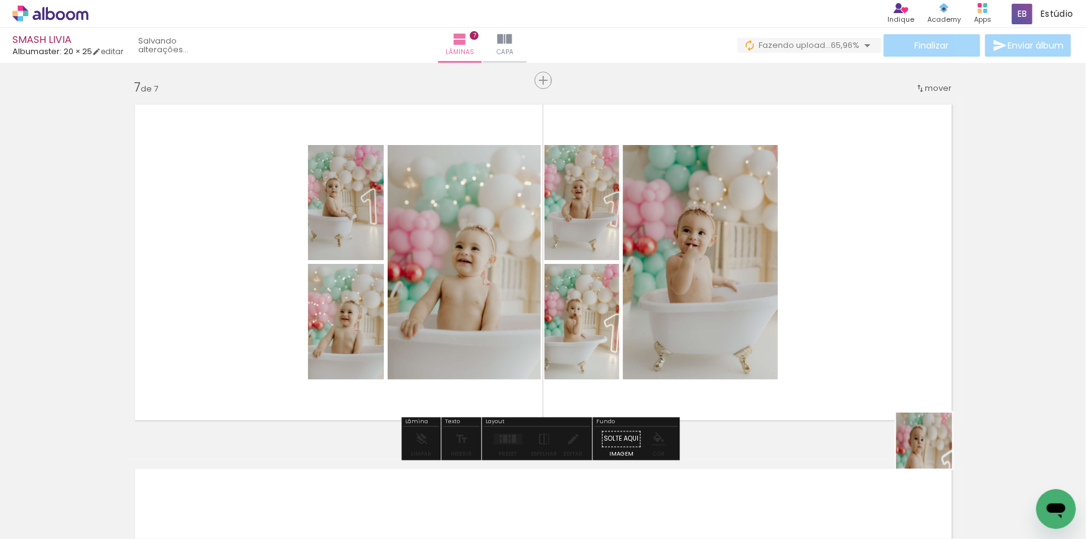
drag, startPoint x: 963, startPoint y: 505, endPoint x: 898, endPoint y: 537, distance: 72.7
click at [857, 370] on quentale-workspace at bounding box center [543, 269] width 1086 height 539
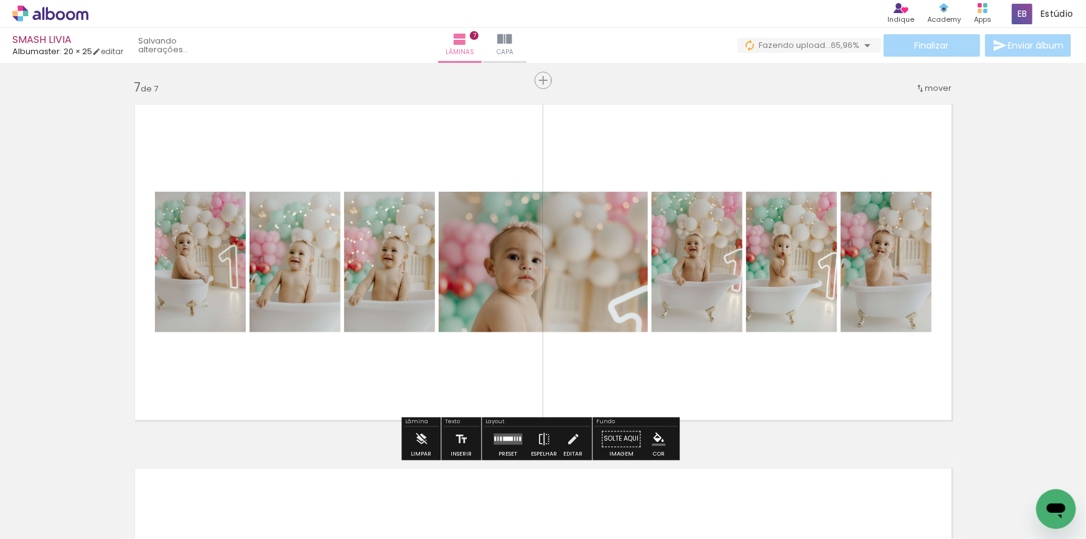
scroll to position [0, 2290]
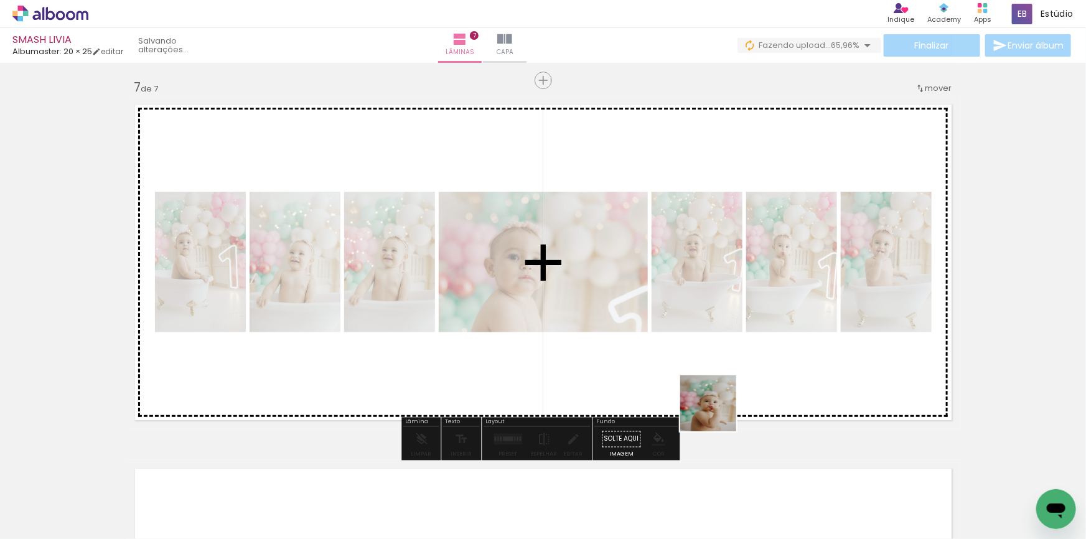
drag, startPoint x: 703, startPoint y: 467, endPoint x: 734, endPoint y: 331, distance: 139.8
click at [734, 331] on quentale-workspace at bounding box center [543, 269] width 1086 height 539
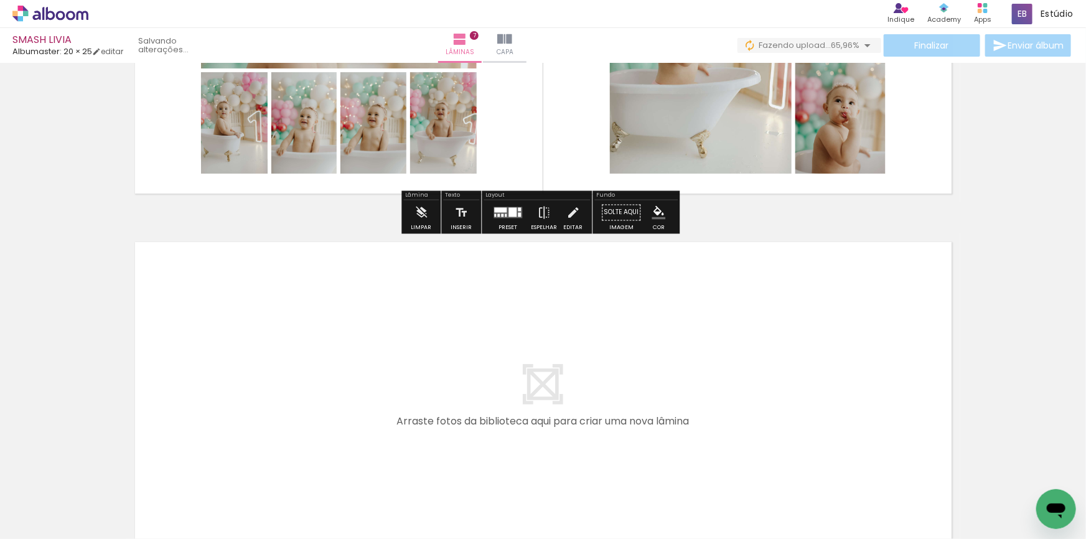
drag, startPoint x: 845, startPoint y: 500, endPoint x: 924, endPoint y: 513, distance: 80.1
click at [778, 374] on quentale-workspace at bounding box center [543, 269] width 1086 height 539
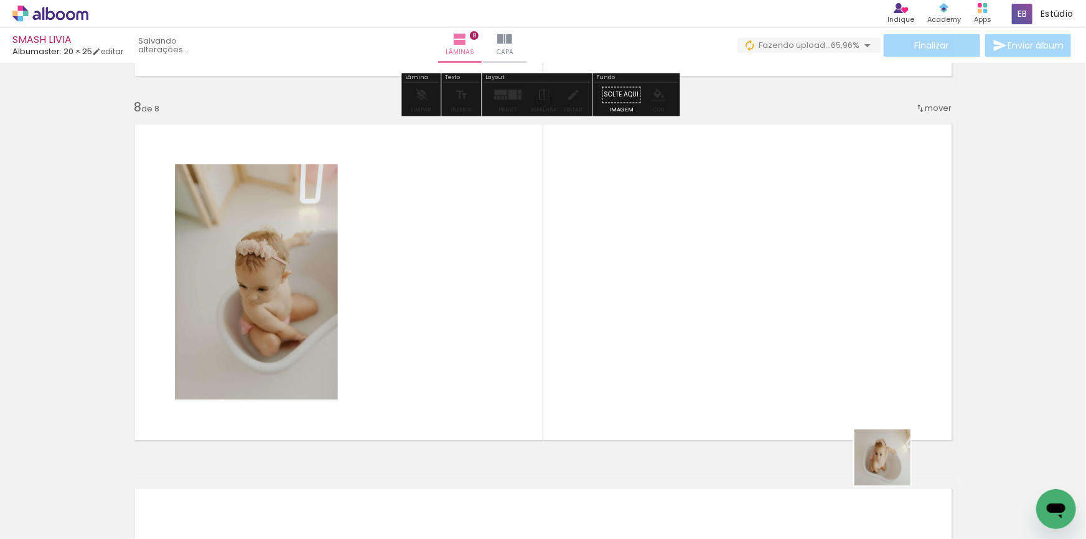
scroll to position [2552, 0]
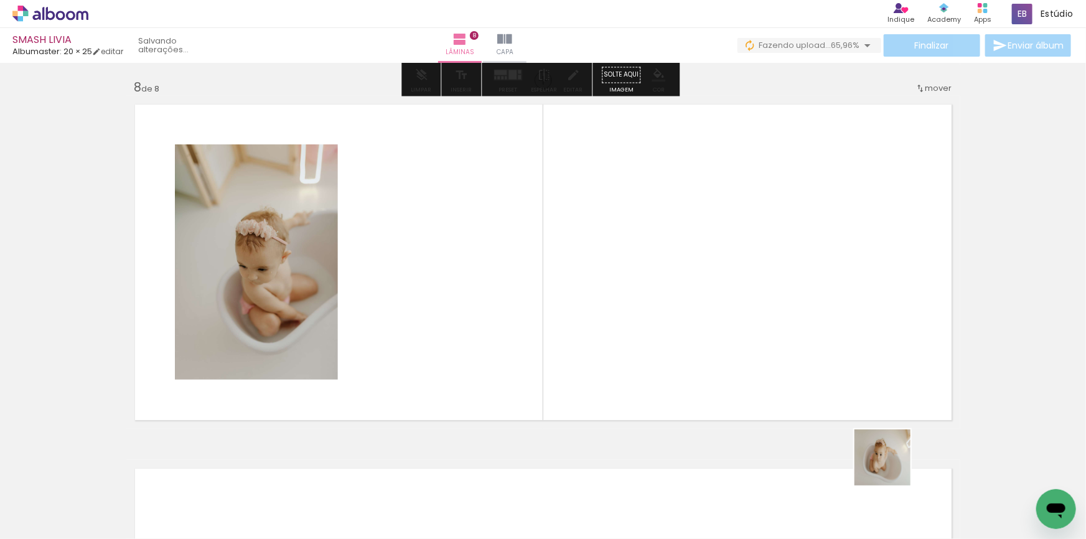
drag, startPoint x: 905, startPoint y: 493, endPoint x: 940, endPoint y: 474, distance: 40.1
click at [767, 355] on quentale-workspace at bounding box center [543, 269] width 1086 height 539
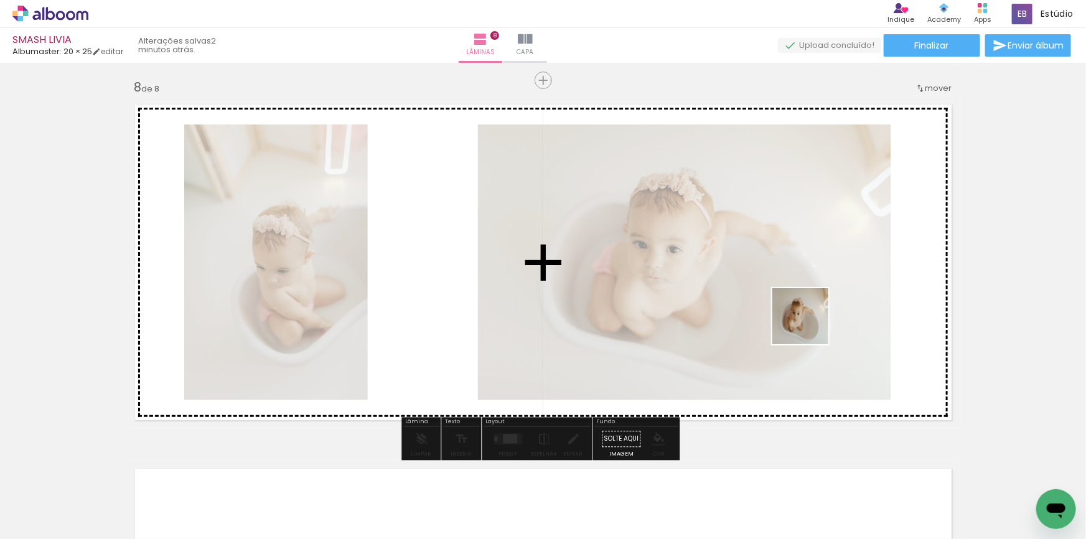
drag, startPoint x: 942, startPoint y: 465, endPoint x: 804, endPoint y: 319, distance: 201.6
click at [804, 319] on quentale-workspace at bounding box center [543, 269] width 1086 height 539
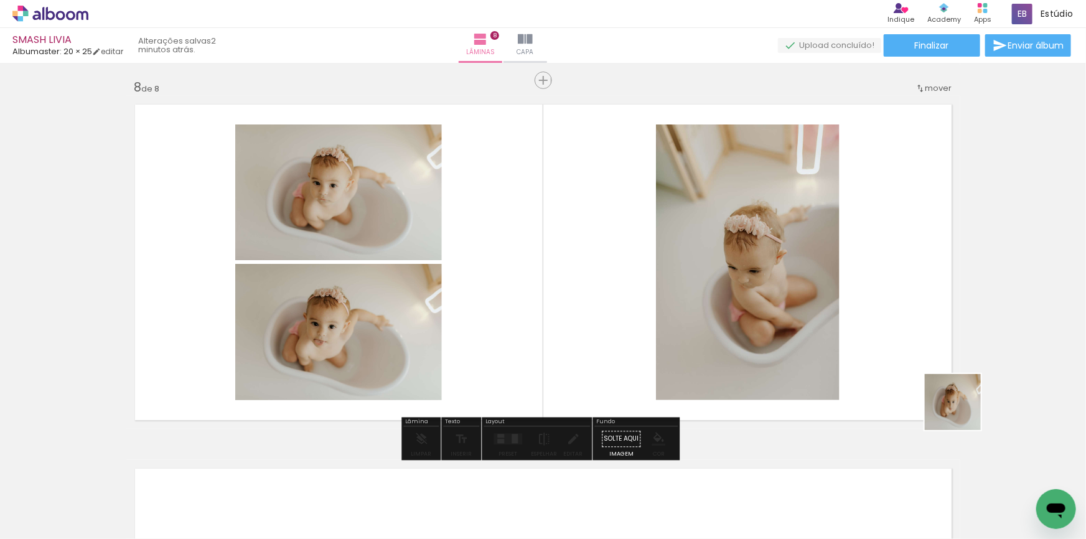
drag, startPoint x: 1021, startPoint y: 495, endPoint x: 769, endPoint y: 273, distance: 335.6
click at [769, 273] on quentale-workspace at bounding box center [543, 269] width 1086 height 539
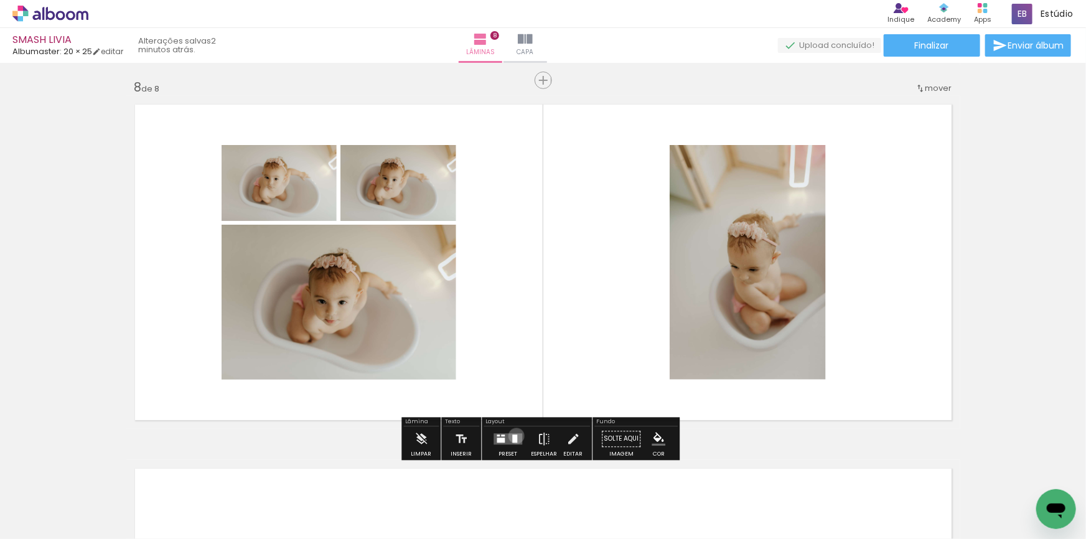
drag, startPoint x: 513, startPoint y: 436, endPoint x: 806, endPoint y: 368, distance: 300.2
click at [516, 436] on quentale-layouter at bounding box center [508, 439] width 29 height 11
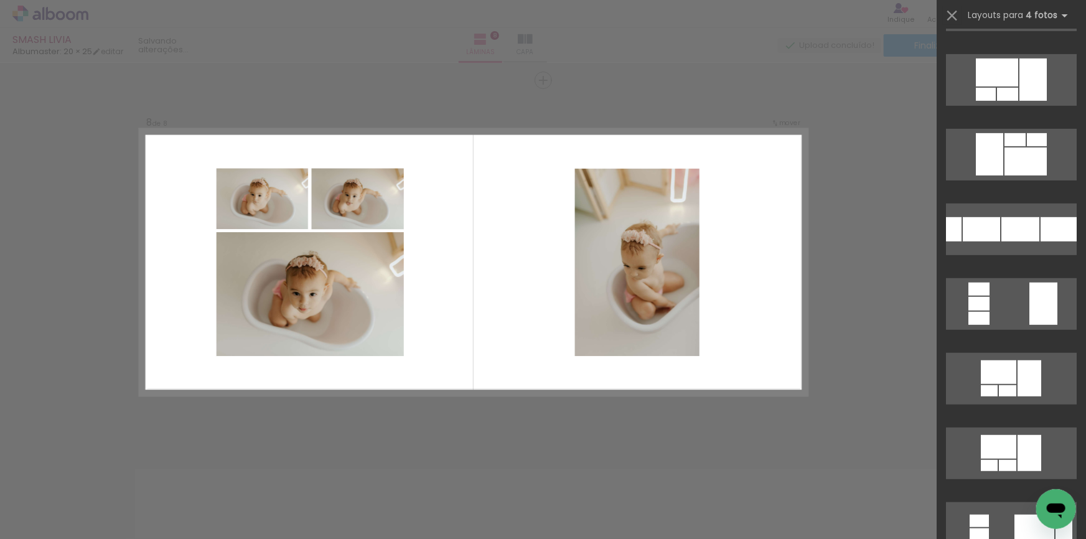
scroll to position [0, 0]
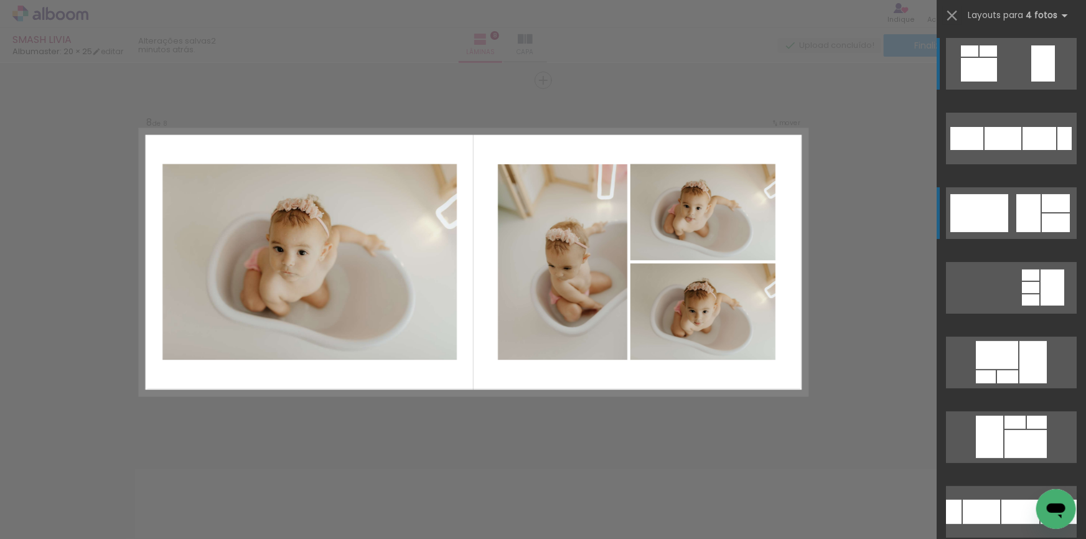
click at [1042, 216] on div at bounding box center [1056, 222] width 28 height 19
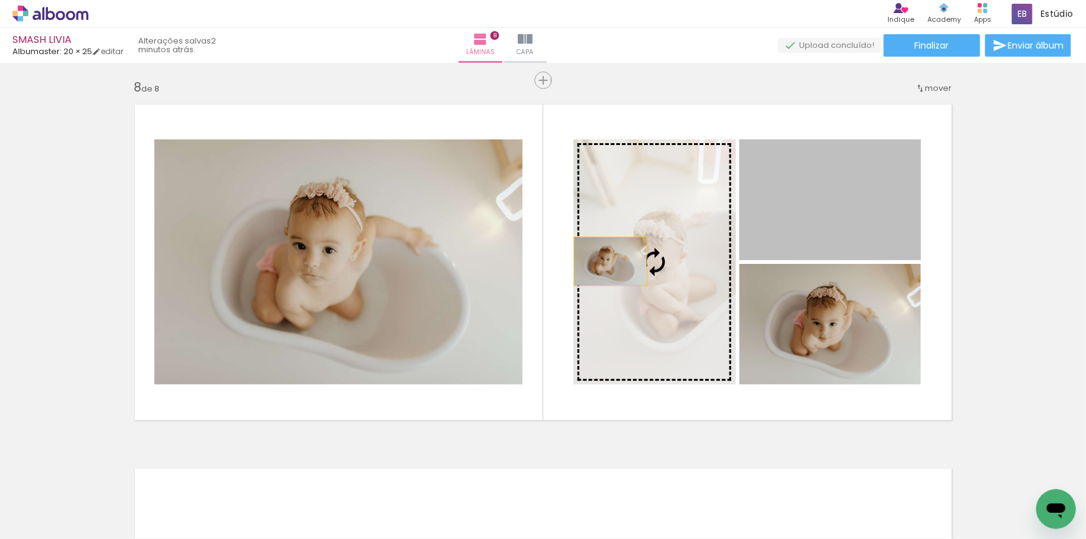
drag, startPoint x: 853, startPoint y: 232, endPoint x: 426, endPoint y: 255, distance: 427.6
click at [0, 0] on slot at bounding box center [0, 0] width 0 height 0
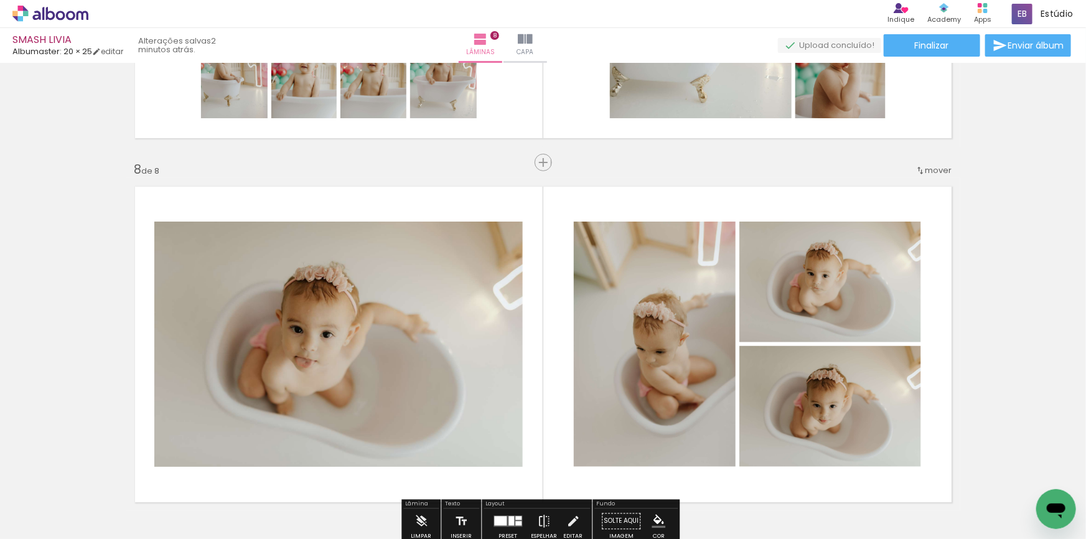
scroll to position [2269, 0]
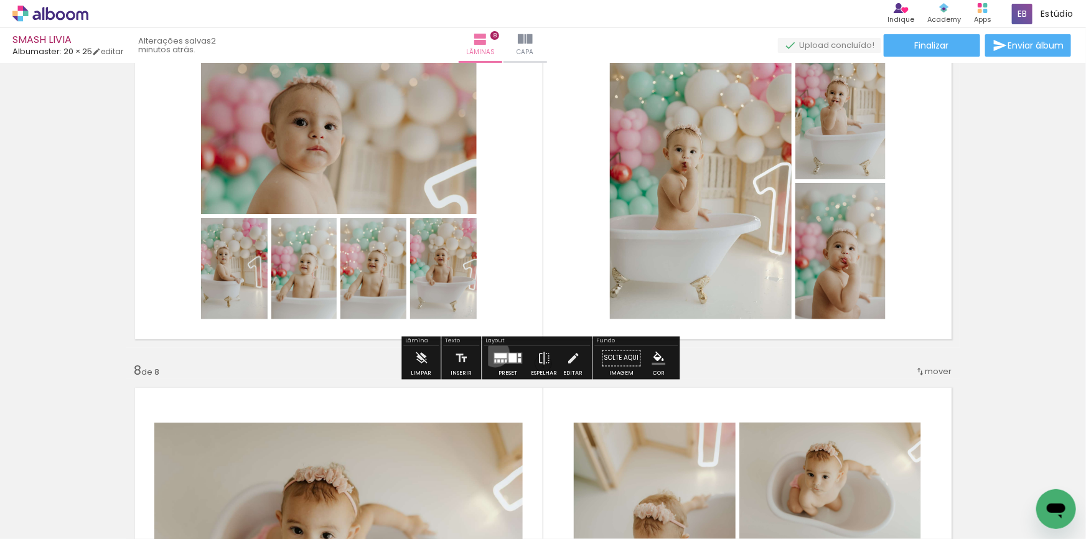
click at [494, 354] on div at bounding box center [500, 356] width 12 height 5
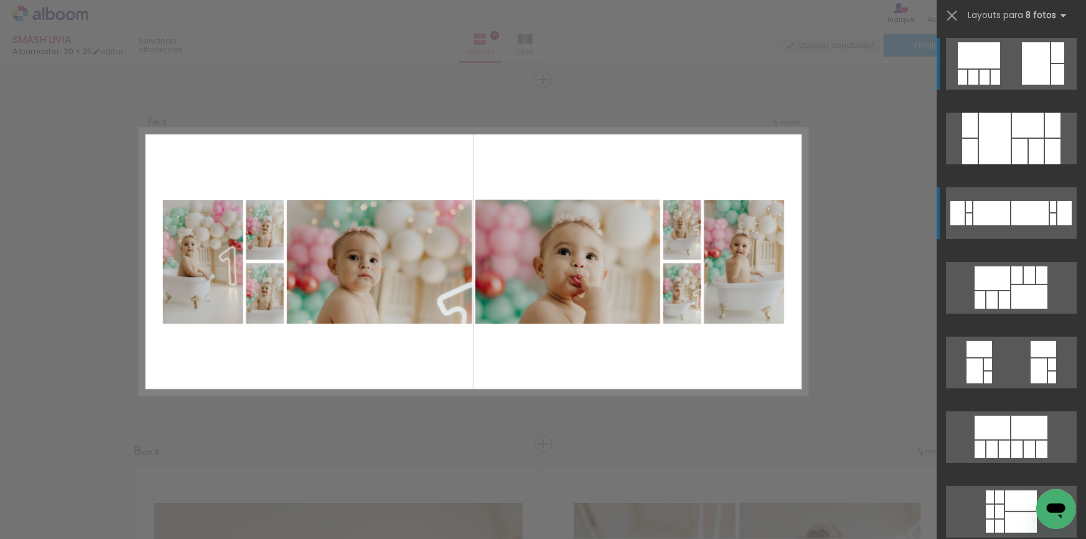
scroll to position [2188, 0]
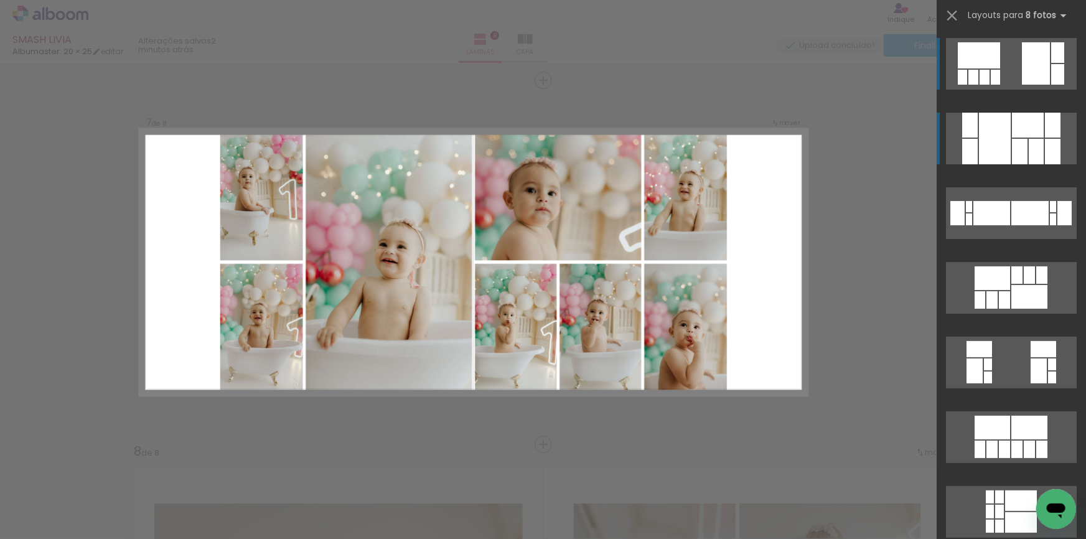
click at [1021, 149] on div at bounding box center [1020, 152] width 16 height 26
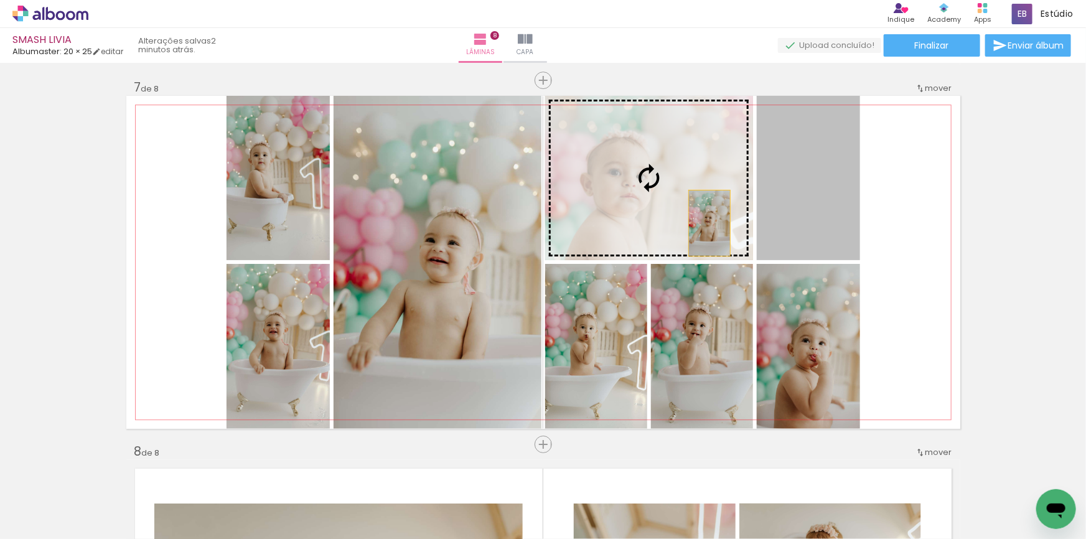
drag, startPoint x: 705, startPoint y: 223, endPoint x: 459, endPoint y: 243, distance: 247.3
click at [0, 0] on slot at bounding box center [0, 0] width 0 height 0
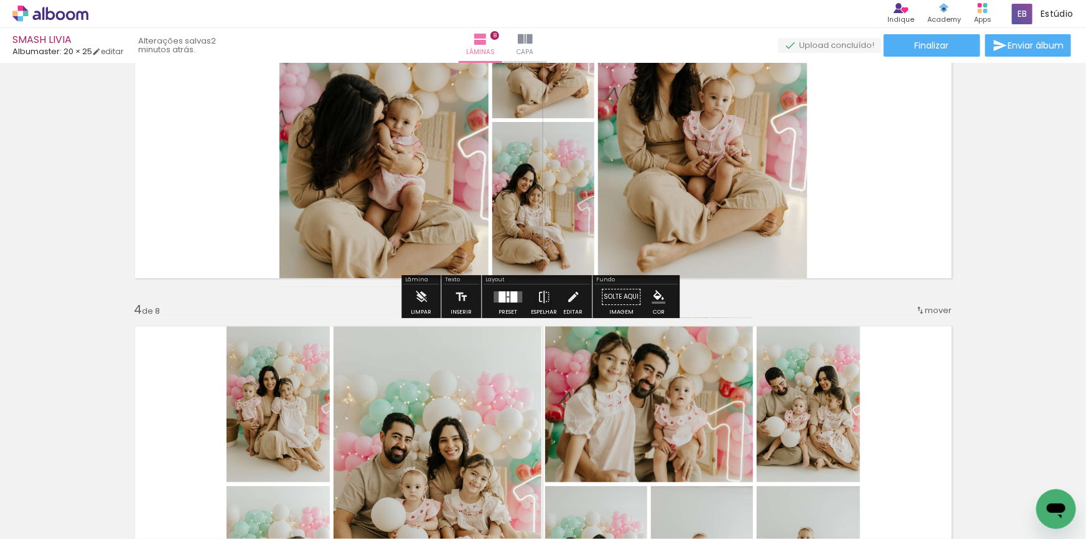
scroll to position [773, 0]
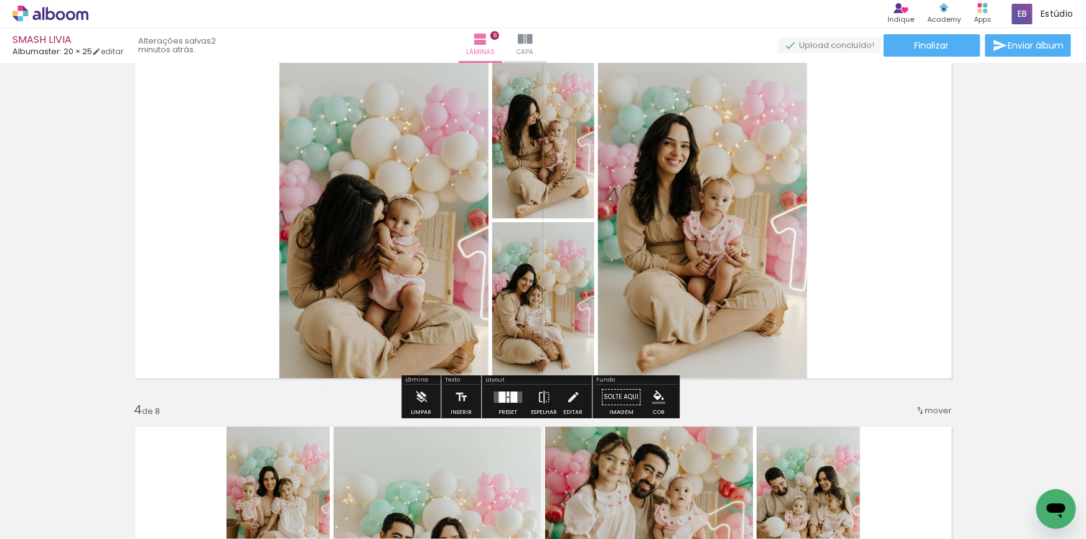
click at [510, 398] on div at bounding box center [513, 397] width 7 height 11
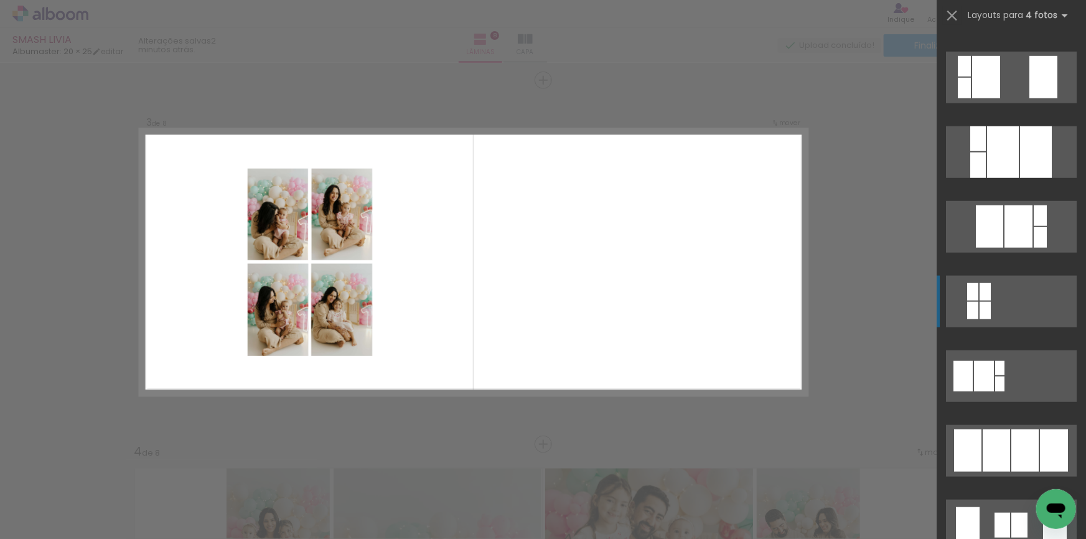
scroll to position [735, 0]
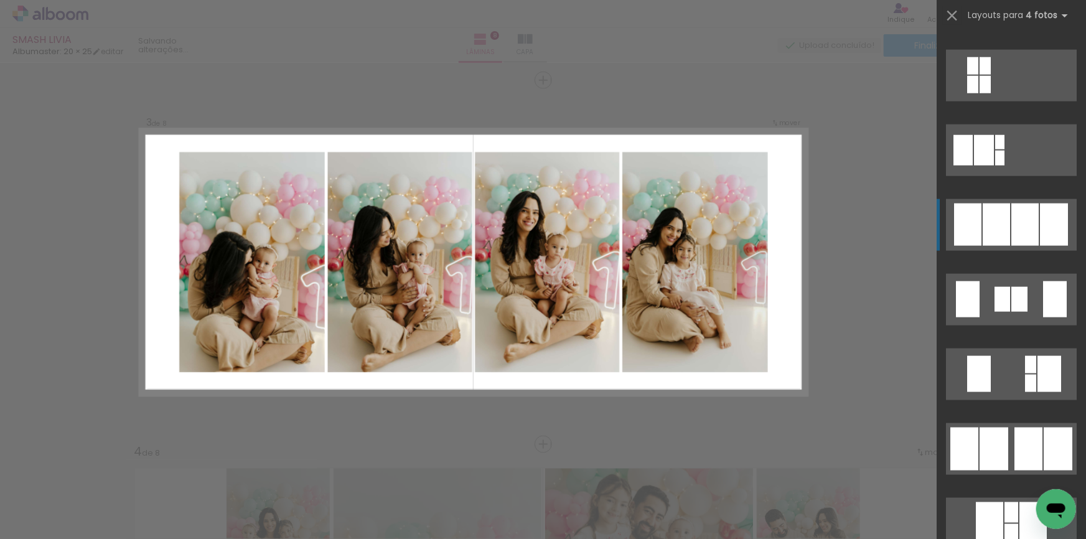
click at [1028, 228] on div at bounding box center [1024, 225] width 27 height 42
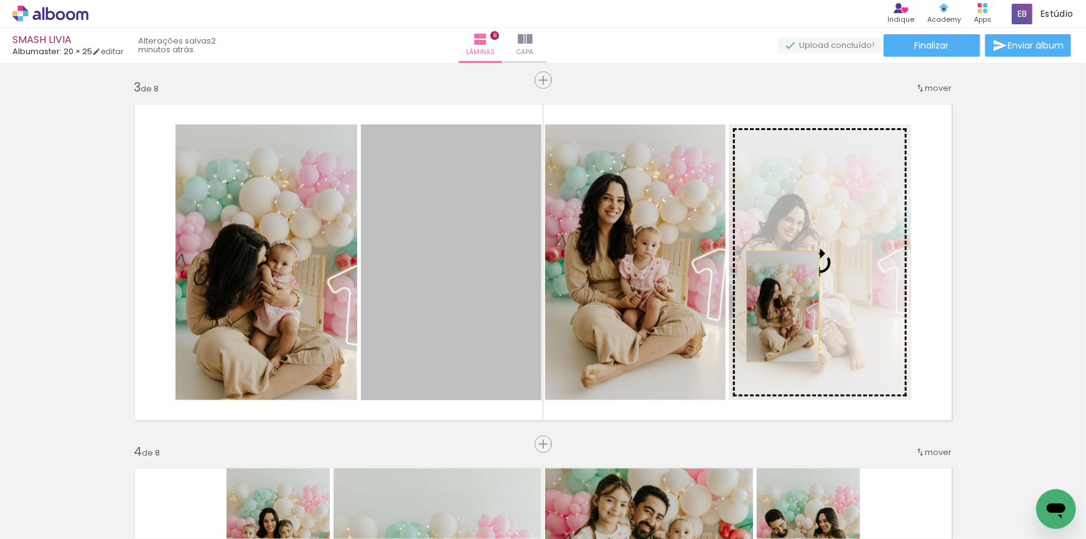
drag, startPoint x: 451, startPoint y: 315, endPoint x: 779, endPoint y: 306, distance: 328.1
click at [0, 0] on slot at bounding box center [0, 0] width 0 height 0
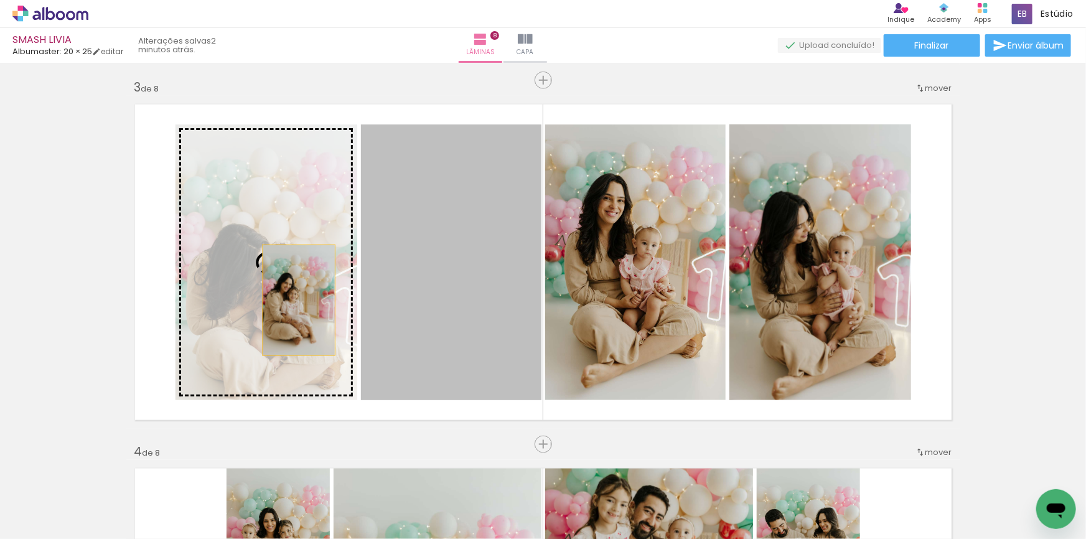
drag, startPoint x: 464, startPoint y: 345, endPoint x: 285, endPoint y: 298, distance: 185.4
click at [0, 0] on slot at bounding box center [0, 0] width 0 height 0
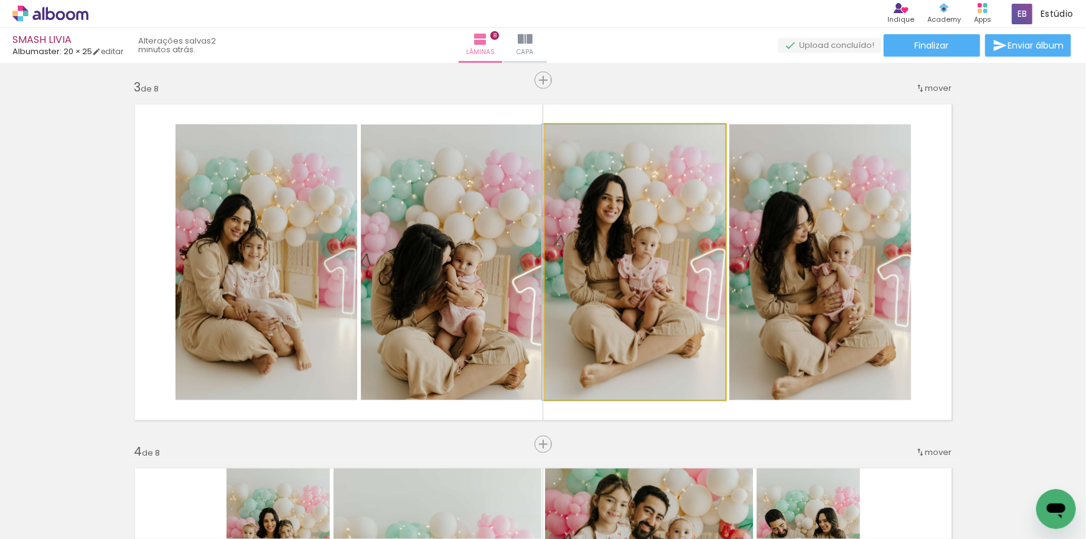
drag, startPoint x: 634, startPoint y: 309, endPoint x: 461, endPoint y: 287, distance: 175.0
click at [0, 0] on slot at bounding box center [0, 0] width 0 height 0
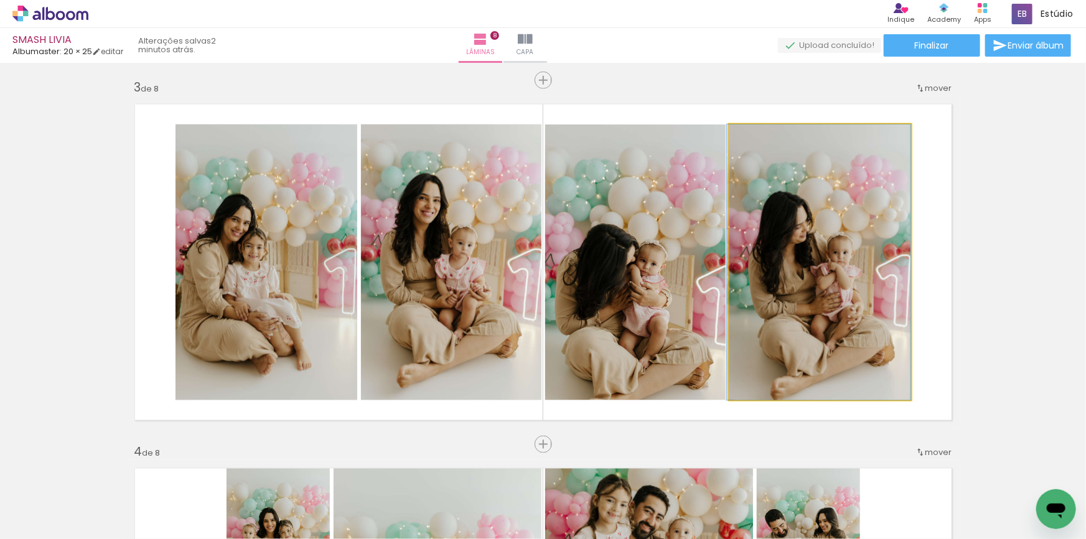
drag, startPoint x: 859, startPoint y: 287, endPoint x: 613, endPoint y: 261, distance: 247.2
click at [0, 0] on slot at bounding box center [0, 0] width 0 height 0
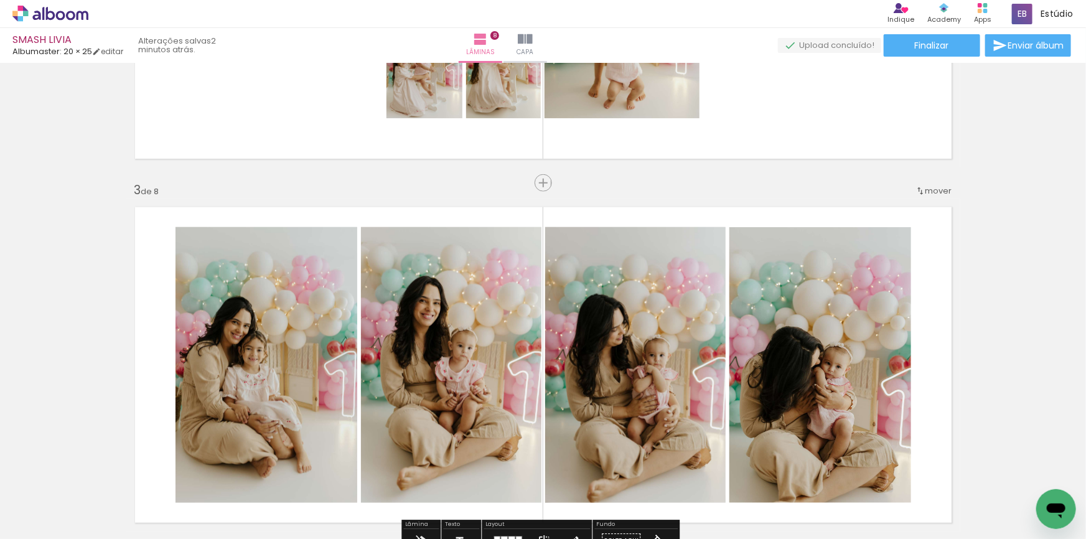
scroll to position [731, 0]
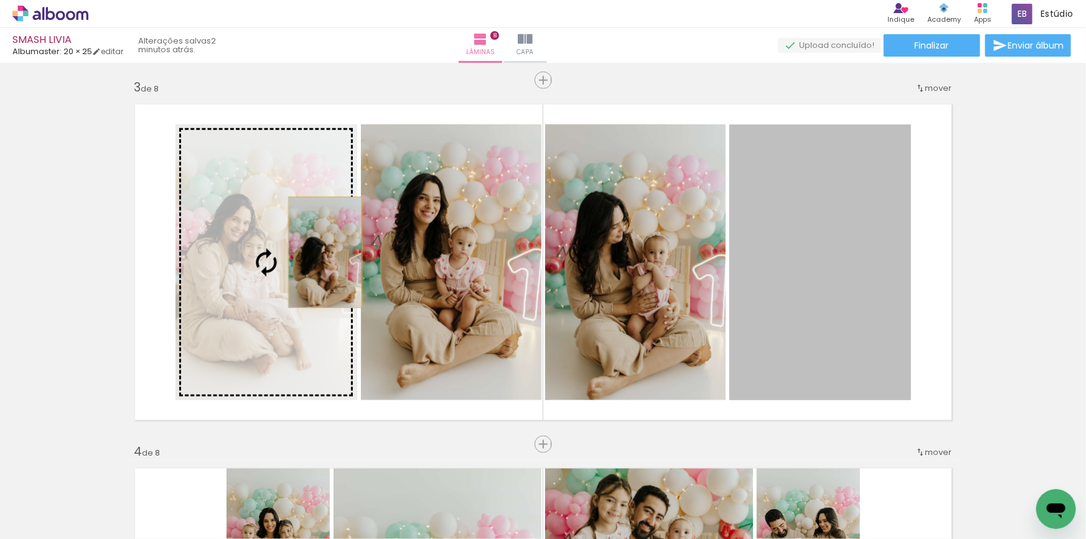
drag, startPoint x: 850, startPoint y: 266, endPoint x: 321, endPoint y: 252, distance: 529.2
click at [0, 0] on slot at bounding box center [0, 0] width 0 height 0
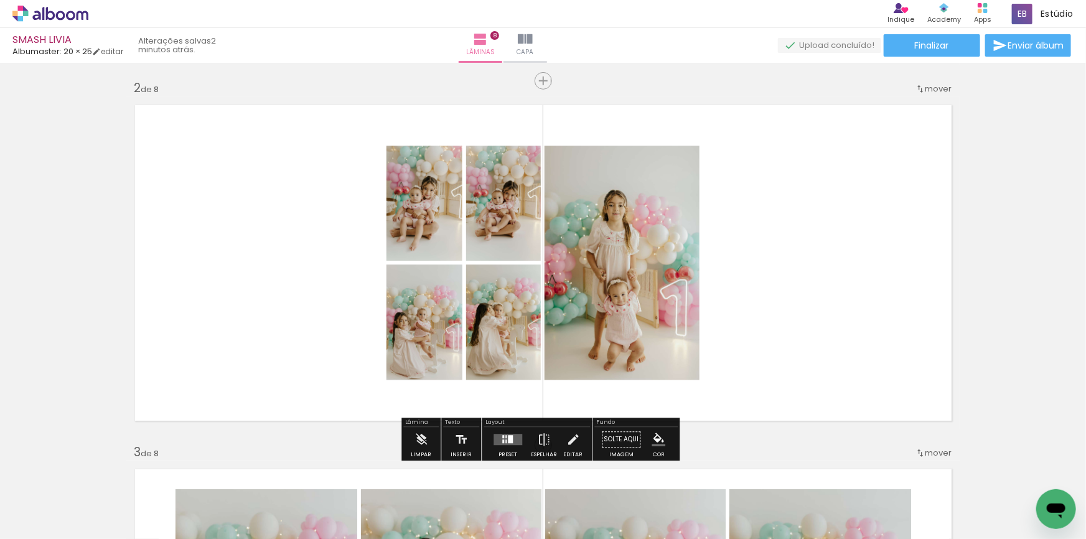
scroll to position [392, 0]
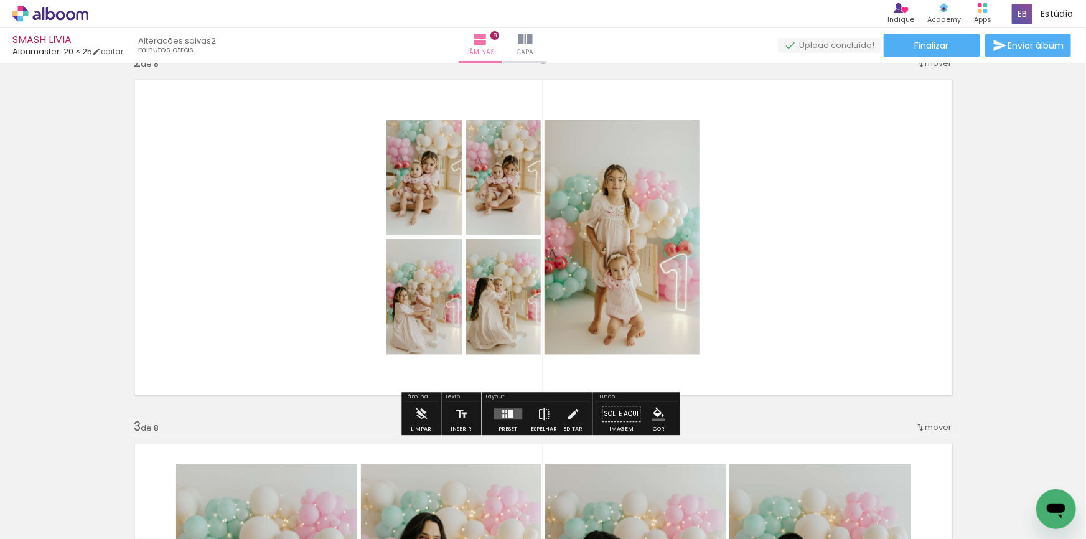
click at [502, 411] on div at bounding box center [503, 411] width 2 height 3
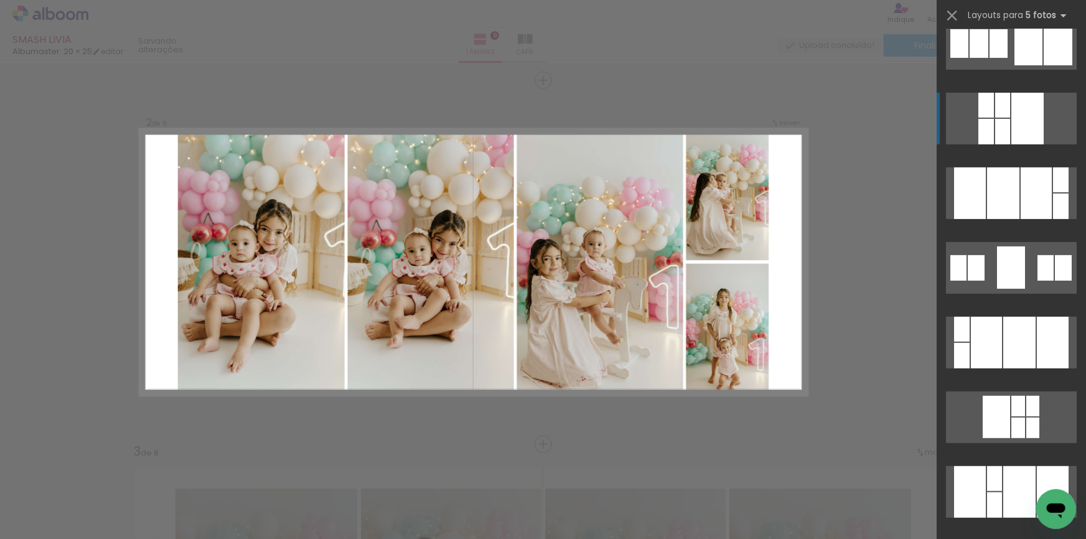
scroll to position [0, 0]
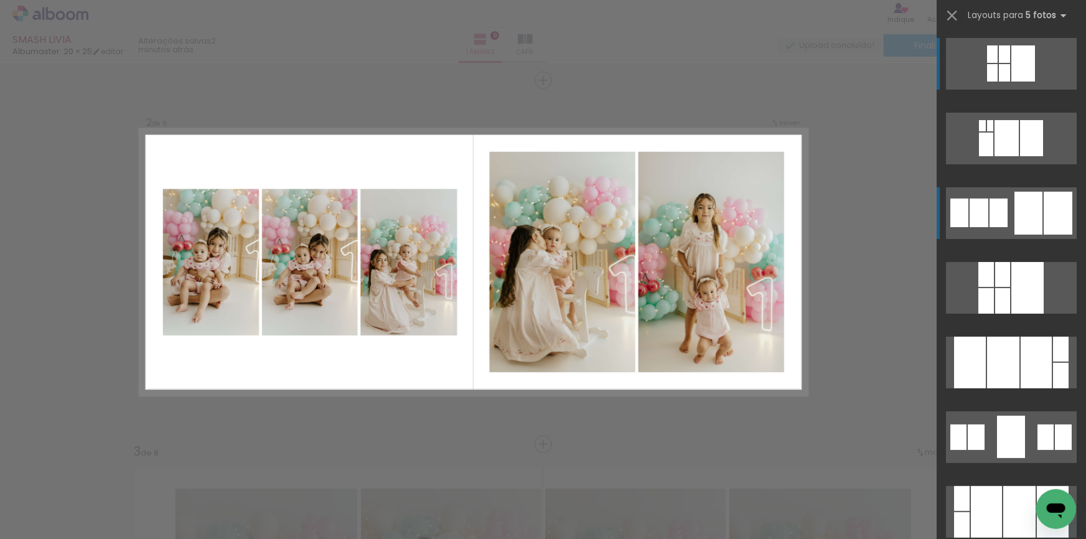
click at [1005, 205] on quentale-layouter at bounding box center [1011, 213] width 131 height 52
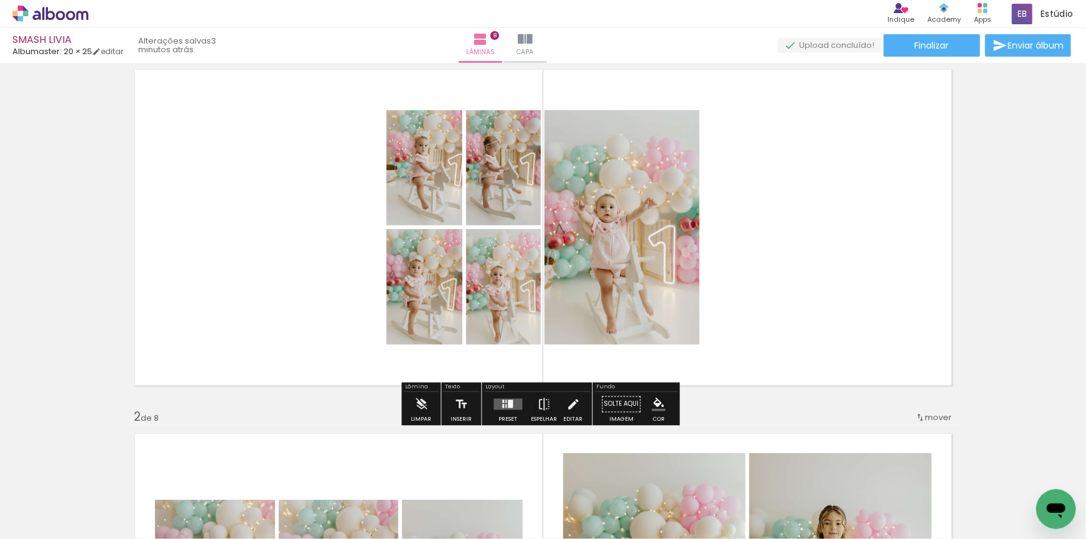
scroll to position [56, 0]
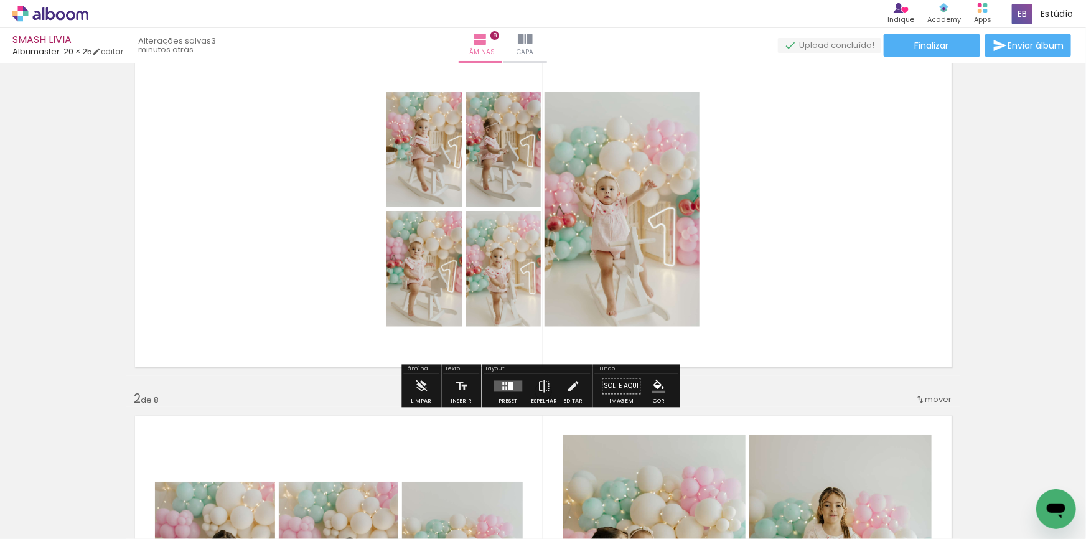
click at [516, 392] on div at bounding box center [508, 386] width 34 height 25
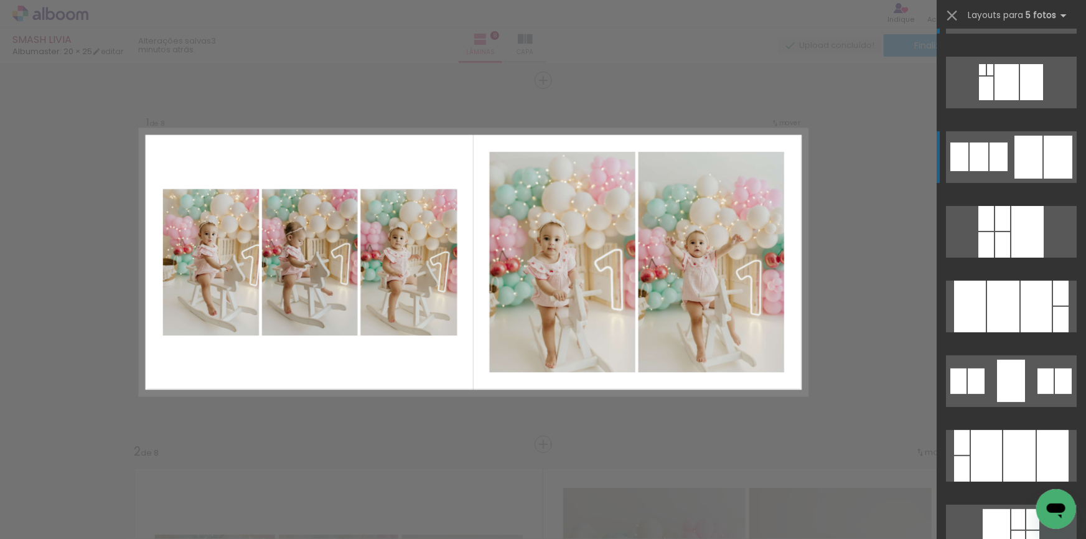
click at [1026, 160] on div at bounding box center [1029, 157] width 28 height 43
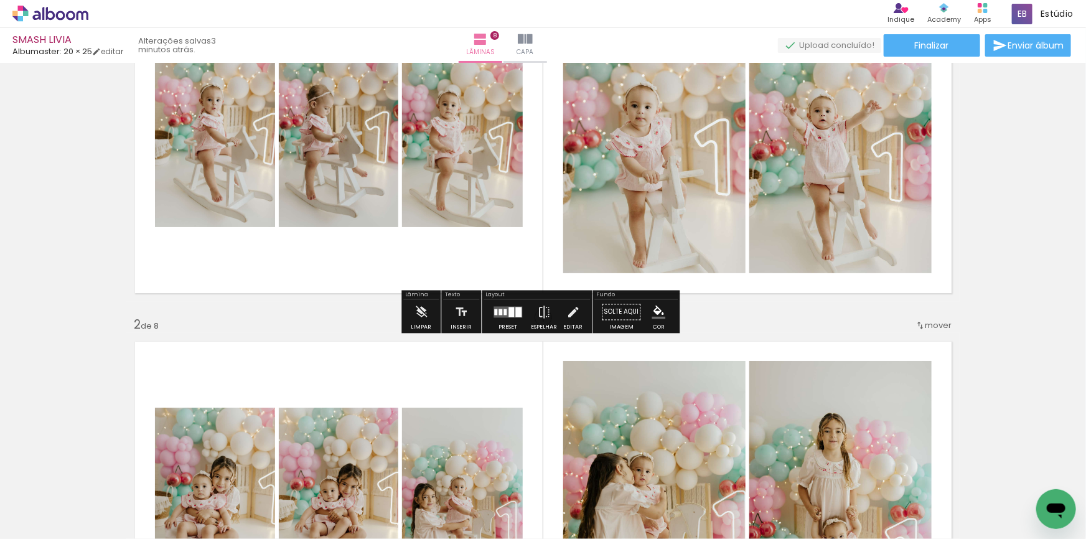
scroll to position [0, 0]
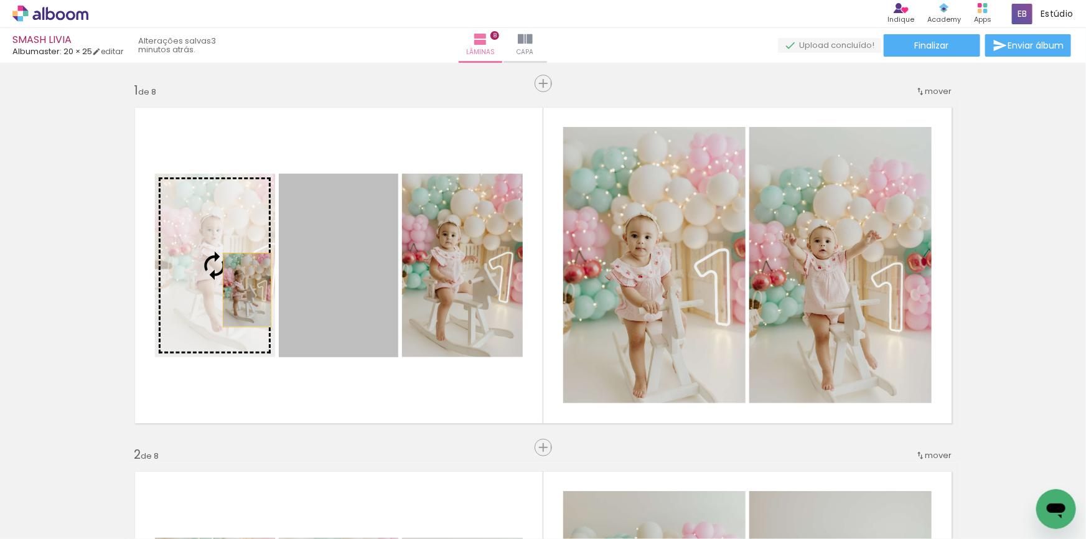
drag, startPoint x: 284, startPoint y: 300, endPoint x: 212, endPoint y: 281, distance: 74.6
click at [0, 0] on slot at bounding box center [0, 0] width 0 height 0
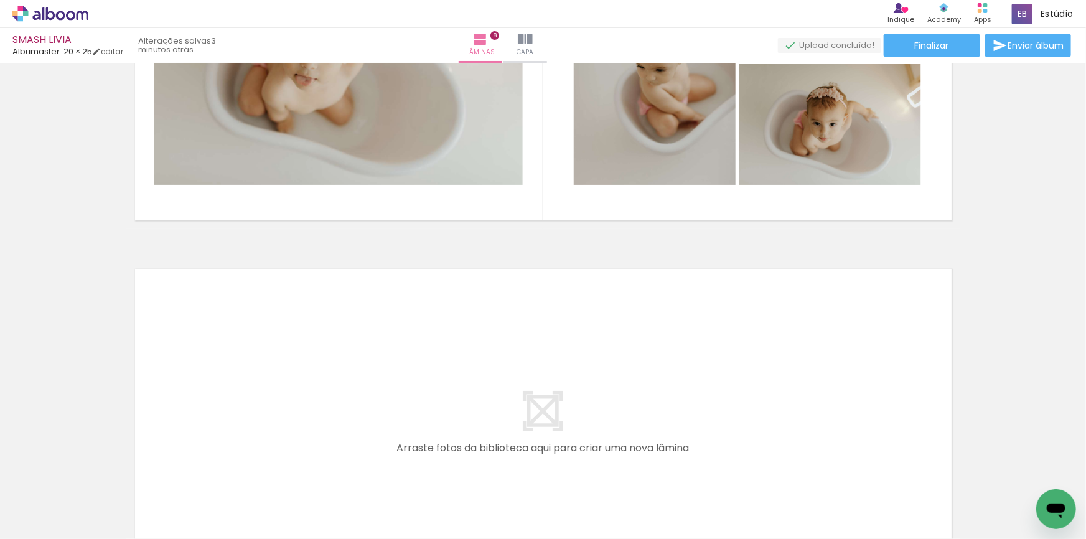
scroll to position [2886, 0]
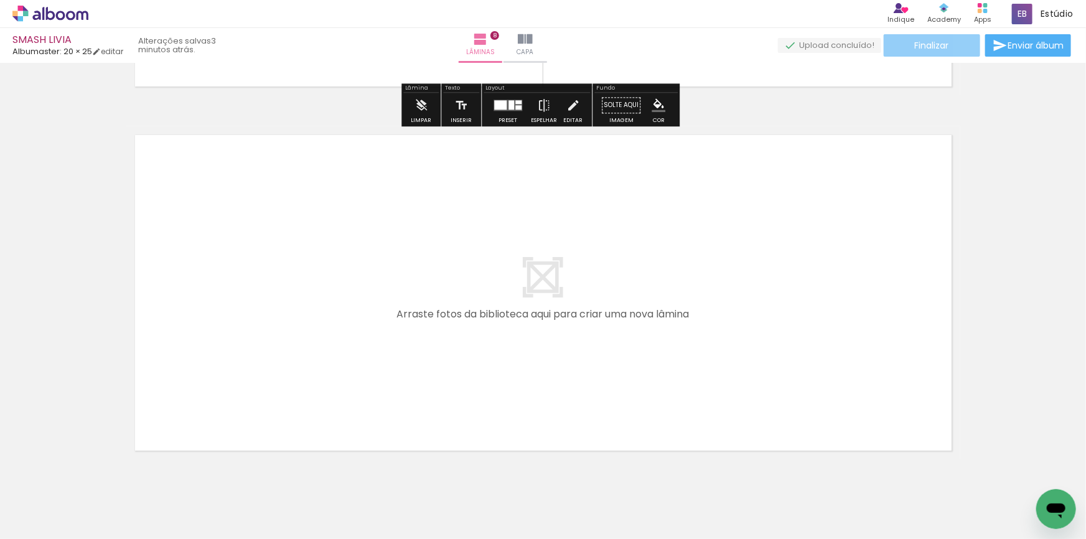
click at [924, 35] on paper-button "Finalizar" at bounding box center [932, 45] width 96 height 22
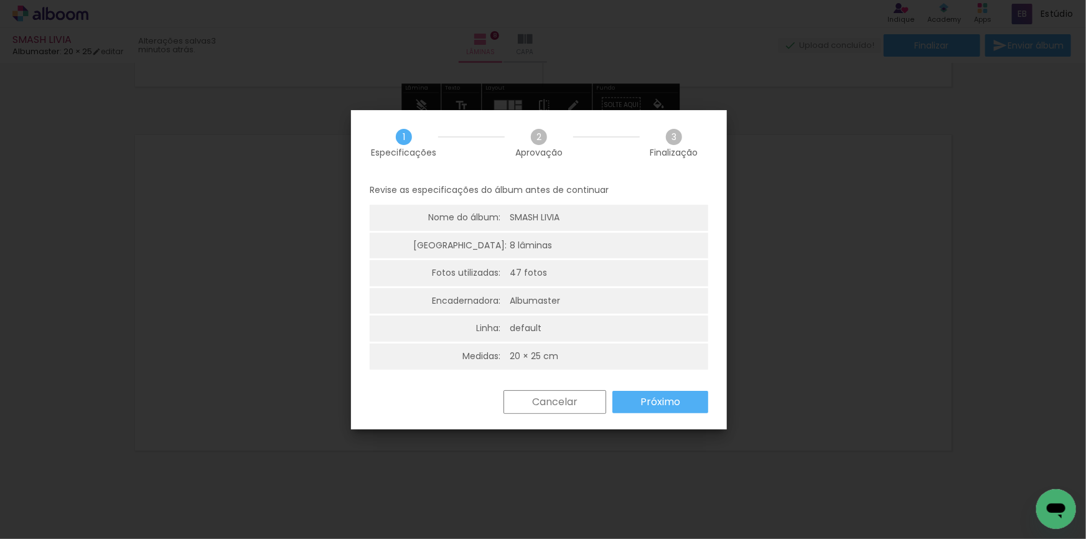
click at [659, 416] on div "Cancelar Próximo" at bounding box center [539, 411] width 376 height 42
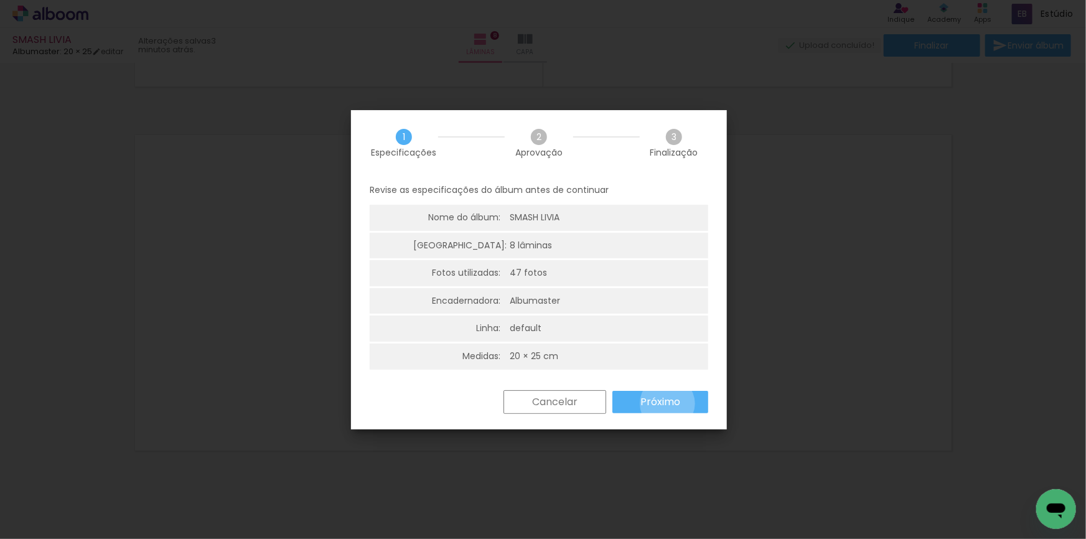
click at [0, 0] on slot "Próximo" at bounding box center [0, 0] width 0 height 0
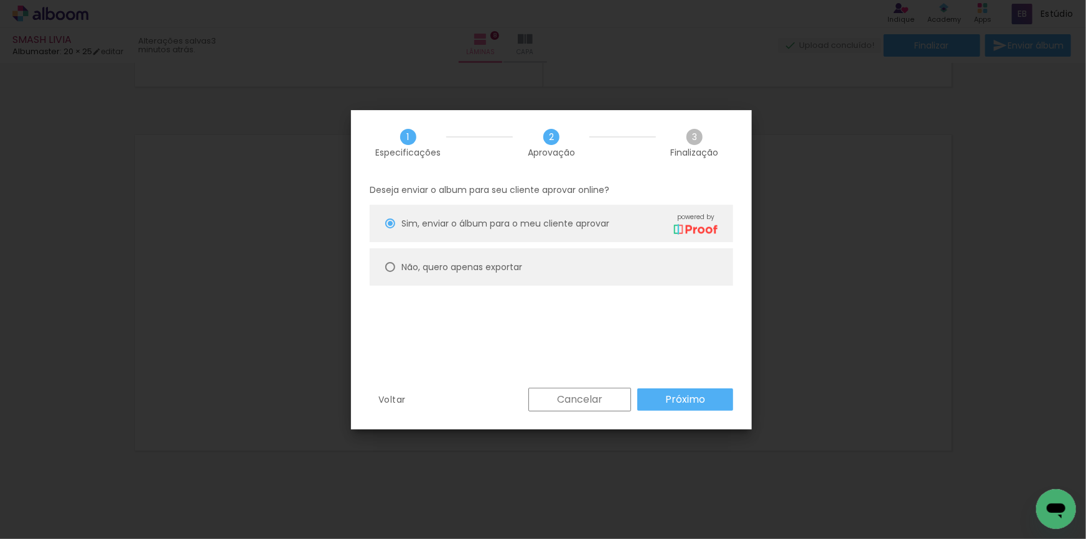
click at [541, 249] on paper-radio-button "Não, quero apenas exportar" at bounding box center [551, 266] width 363 height 37
type paper-radio-button "on"
click at [0, 0] on slot "Próximo" at bounding box center [0, 0] width 0 height 0
type input "Alta, 300 DPI"
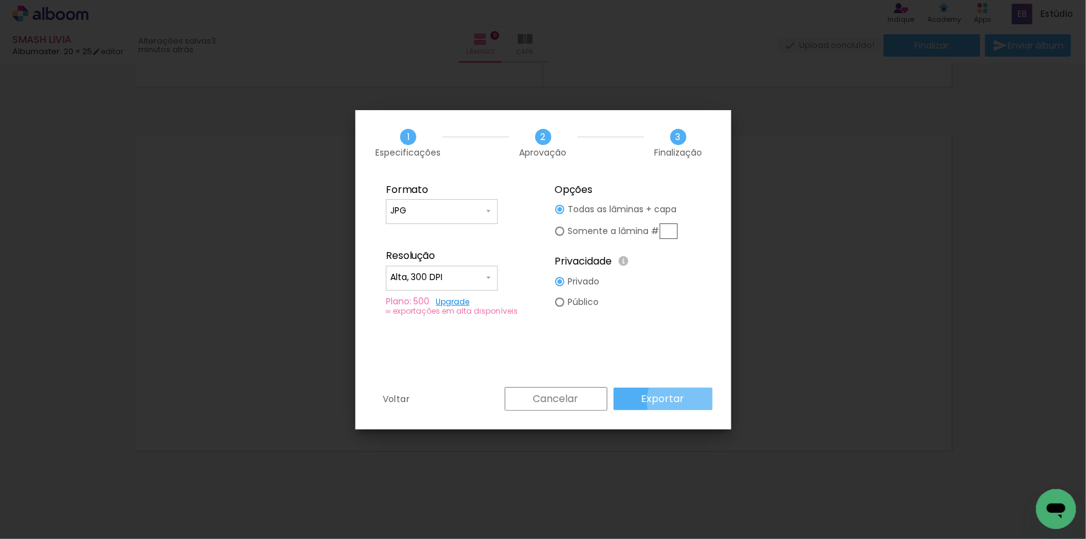
click at [685, 401] on paper-button "Exportar" at bounding box center [663, 399] width 99 height 22
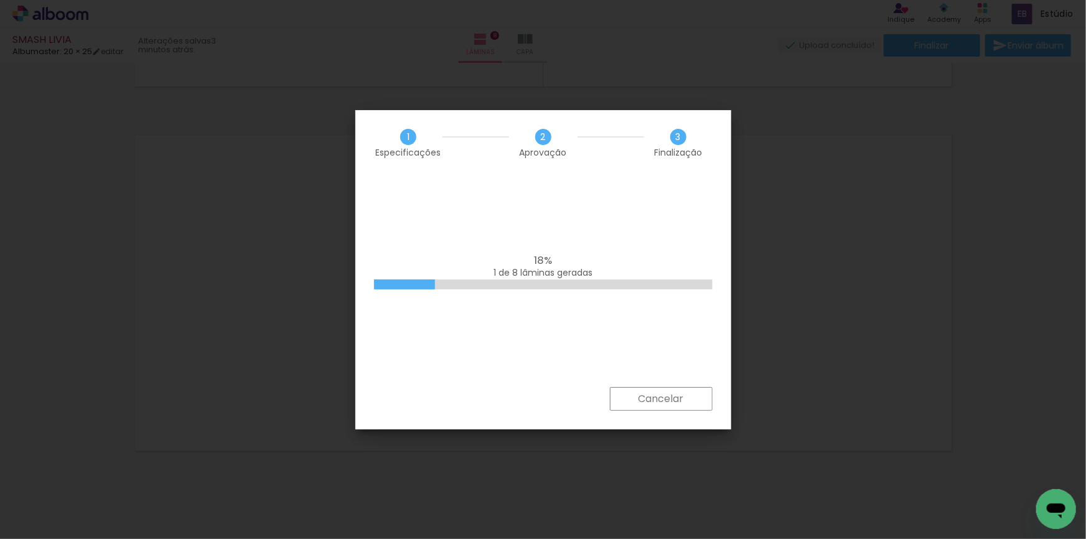
scroll to position [0, 2290]
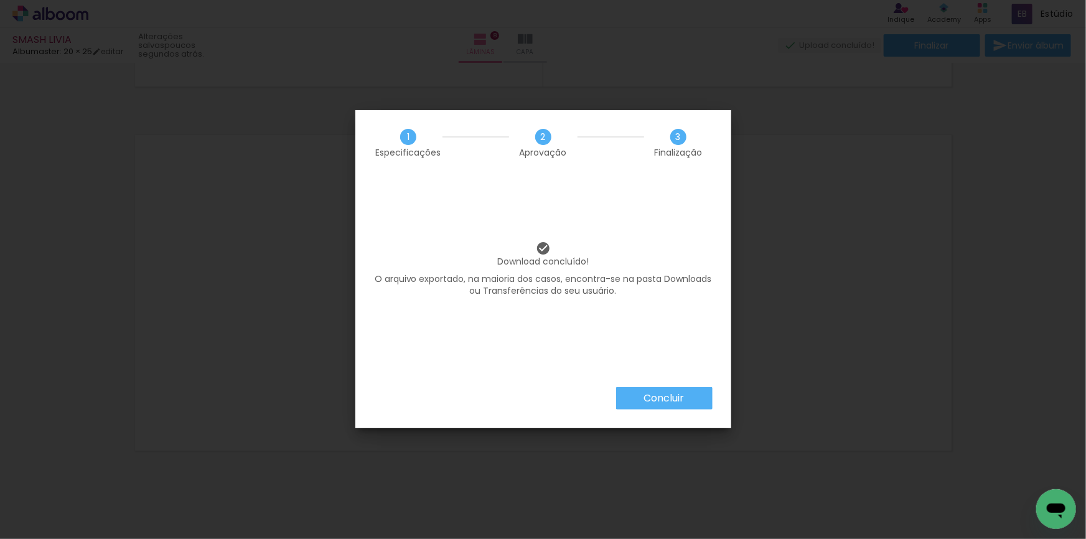
scroll to position [0, 2290]
click at [0, 0] on slot "Concluir" at bounding box center [0, 0] width 0 height 0
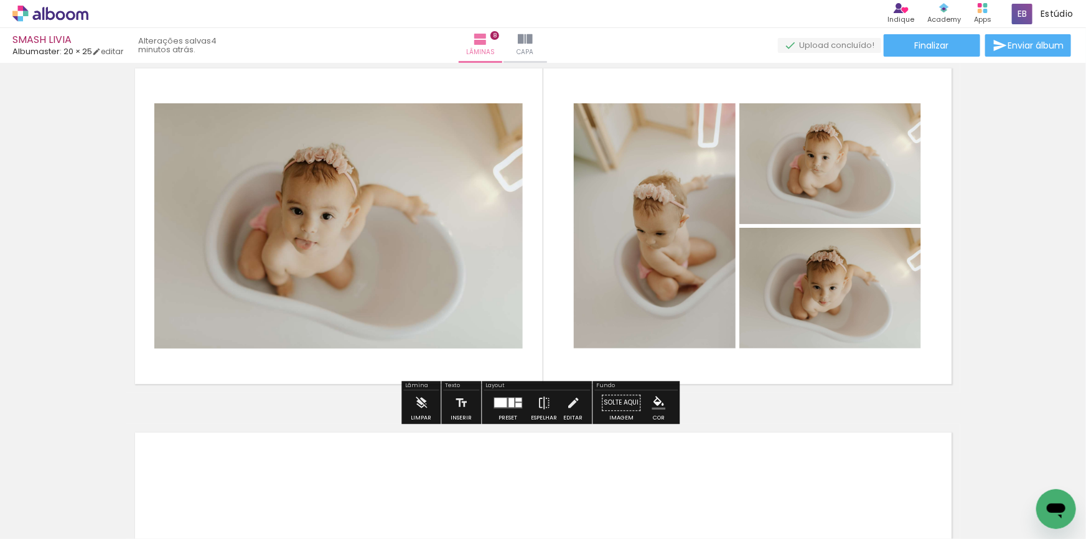
scroll to position [2320, 0]
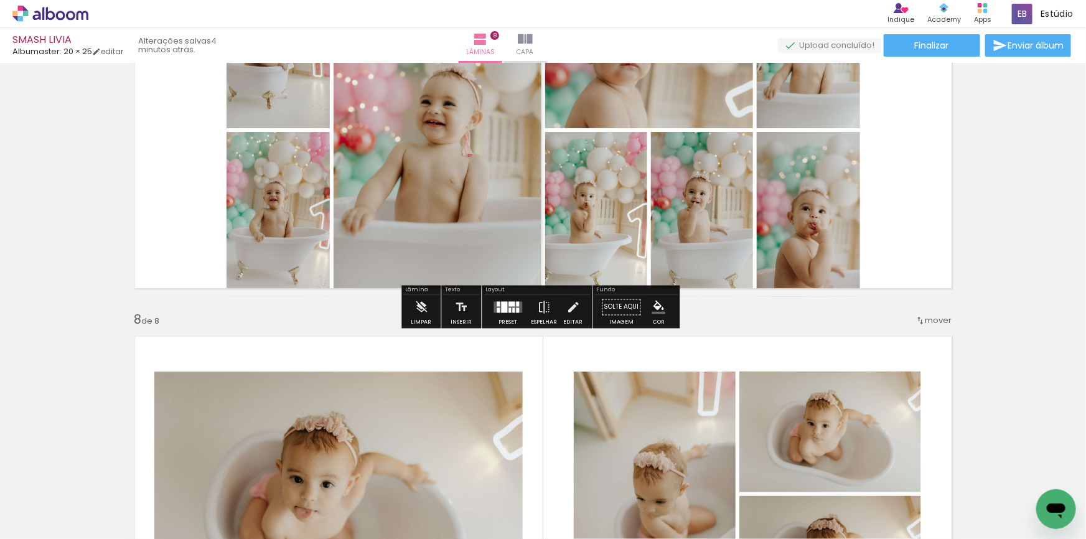
scroll to position [0, 2290]
